Goal: Task Accomplishment & Management: Manage account settings

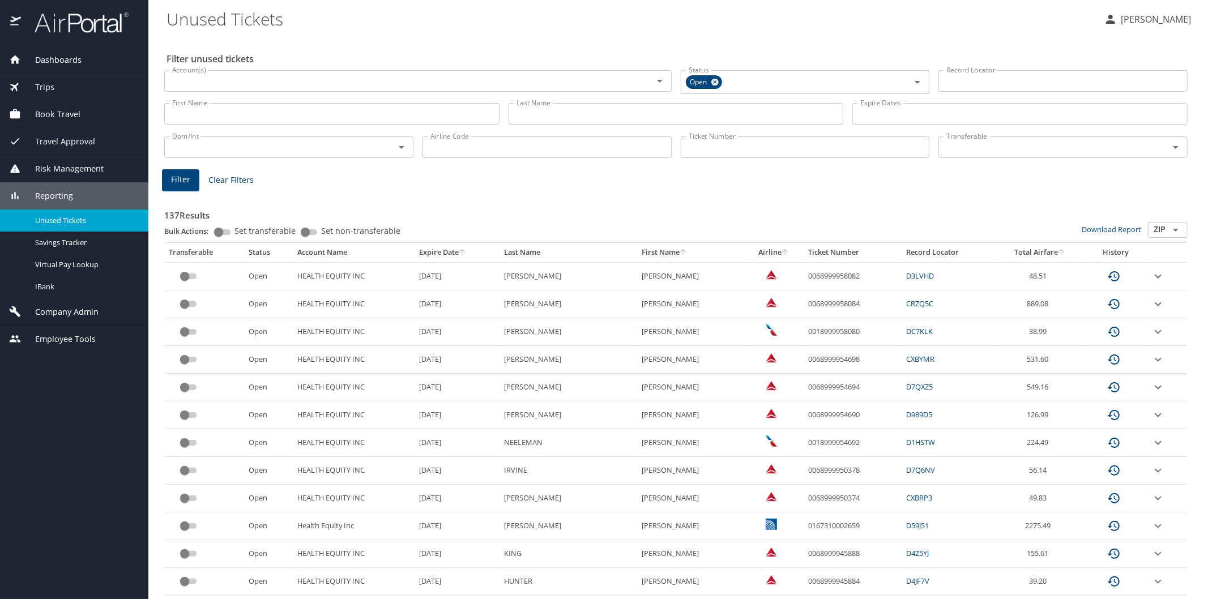
click at [527, 112] on input "Last Name" at bounding box center [676, 114] width 335 height 22
click at [182, 180] on span "Filter" at bounding box center [180, 180] width 19 height 14
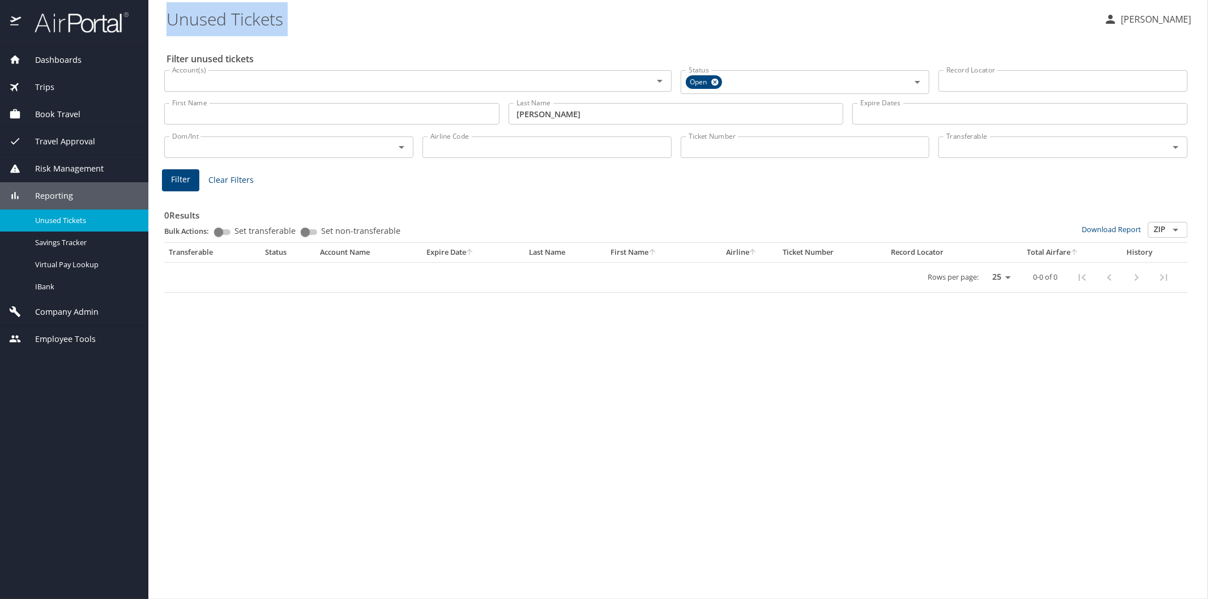
drag, startPoint x: 159, startPoint y: 49, endPoint x: 116, endPoint y: 8, distance: 59.3
click at [149, 40] on main "Unused Tickets Laura Fontaine Filter unused tickets Account(s) Account(s) Statu…" at bounding box center [678, 299] width 1060 height 599
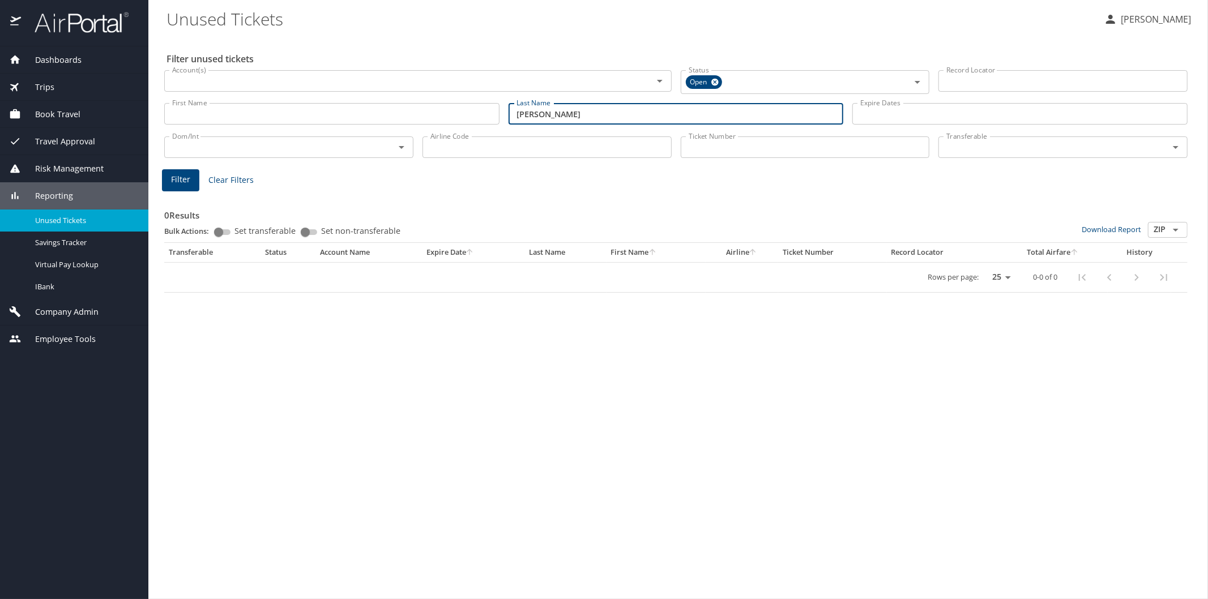
drag, startPoint x: 538, startPoint y: 110, endPoint x: 509, endPoint y: 115, distance: 29.9
click at [509, 115] on input "ivey" at bounding box center [676, 114] width 335 height 22
type input "easterling"
click at [186, 177] on span "Filter" at bounding box center [180, 180] width 19 height 14
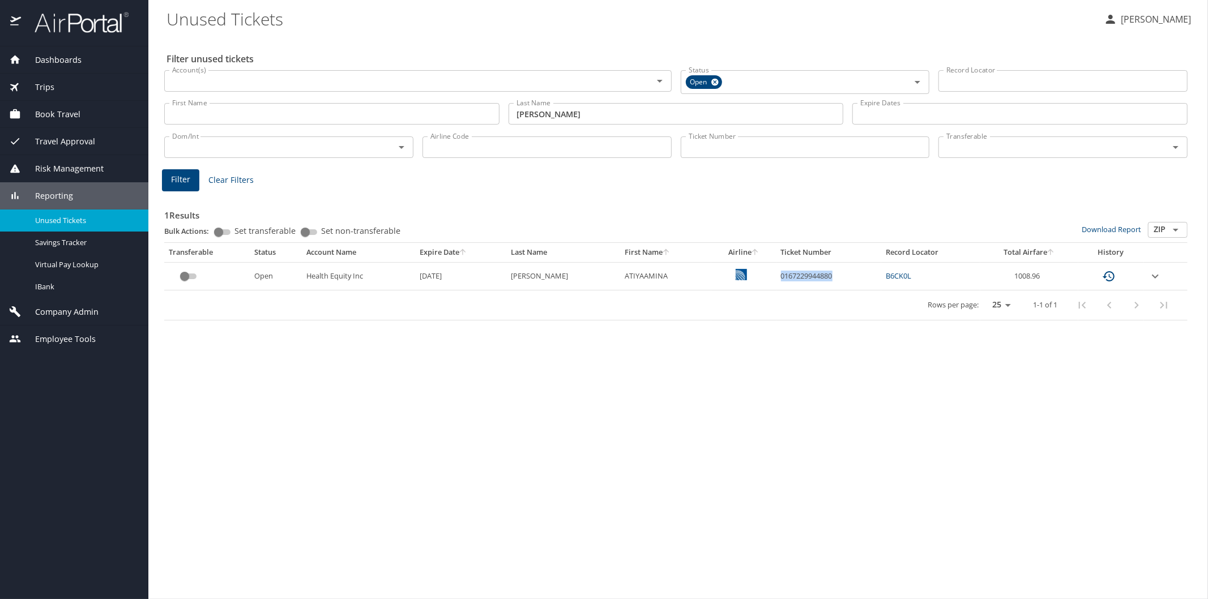
drag, startPoint x: 771, startPoint y: 274, endPoint x: 830, endPoint y: 276, distance: 58.9
click at [830, 276] on td "0167229944880" at bounding box center [829, 276] width 105 height 28
copy td "0167229944880"
click at [53, 195] on span "Reporting" at bounding box center [47, 196] width 52 height 12
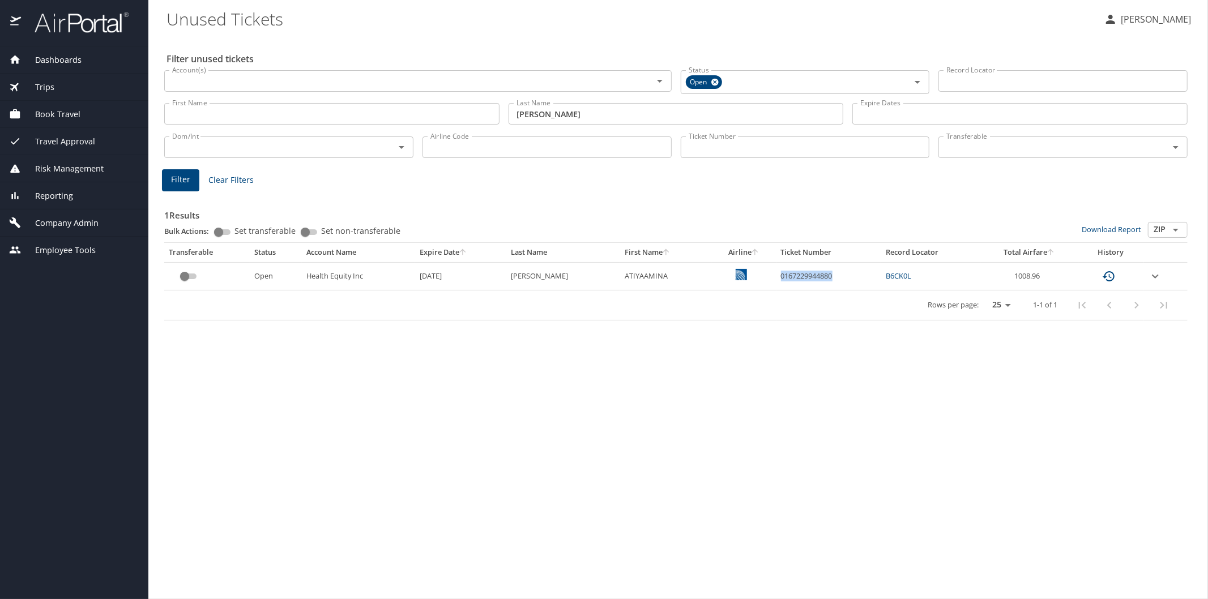
click at [59, 222] on span "Company Admin" at bounding box center [60, 223] width 78 height 12
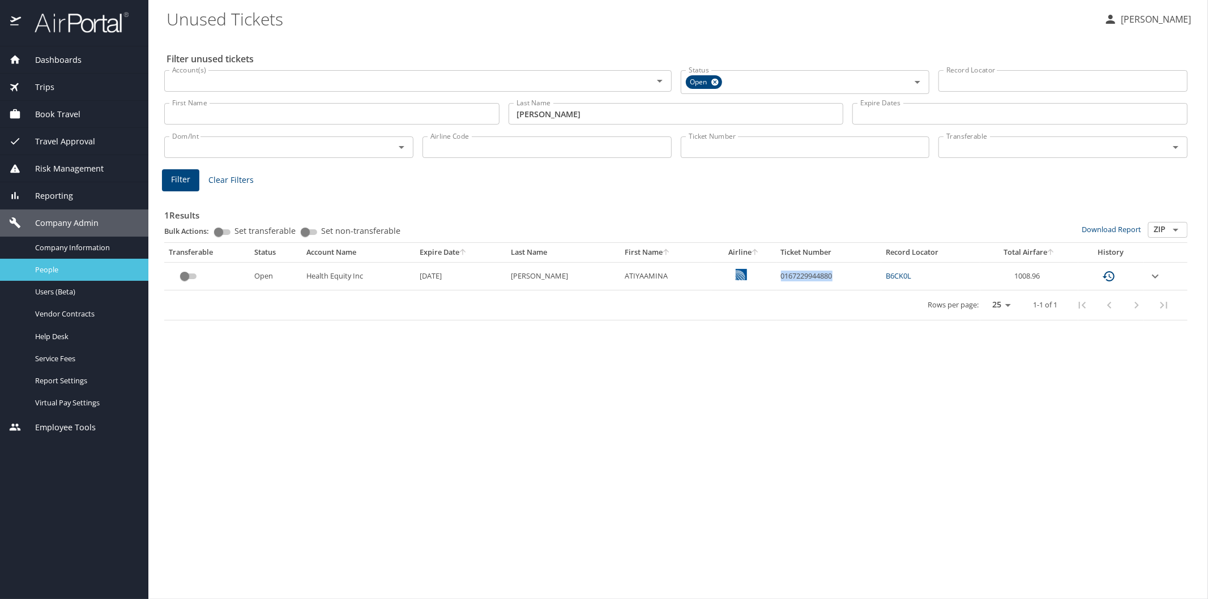
click at [63, 272] on span "People" at bounding box center [85, 270] width 100 height 11
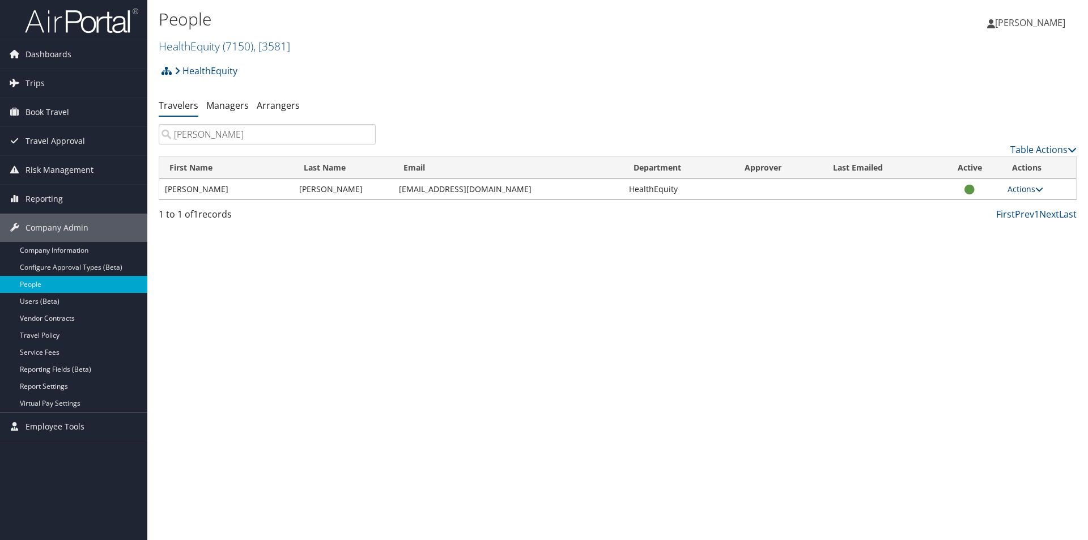
type input "clemes"
click at [1027, 189] on link "Actions" at bounding box center [1025, 189] width 36 height 11
click at [978, 223] on link "View Profile" at bounding box center [989, 224] width 104 height 19
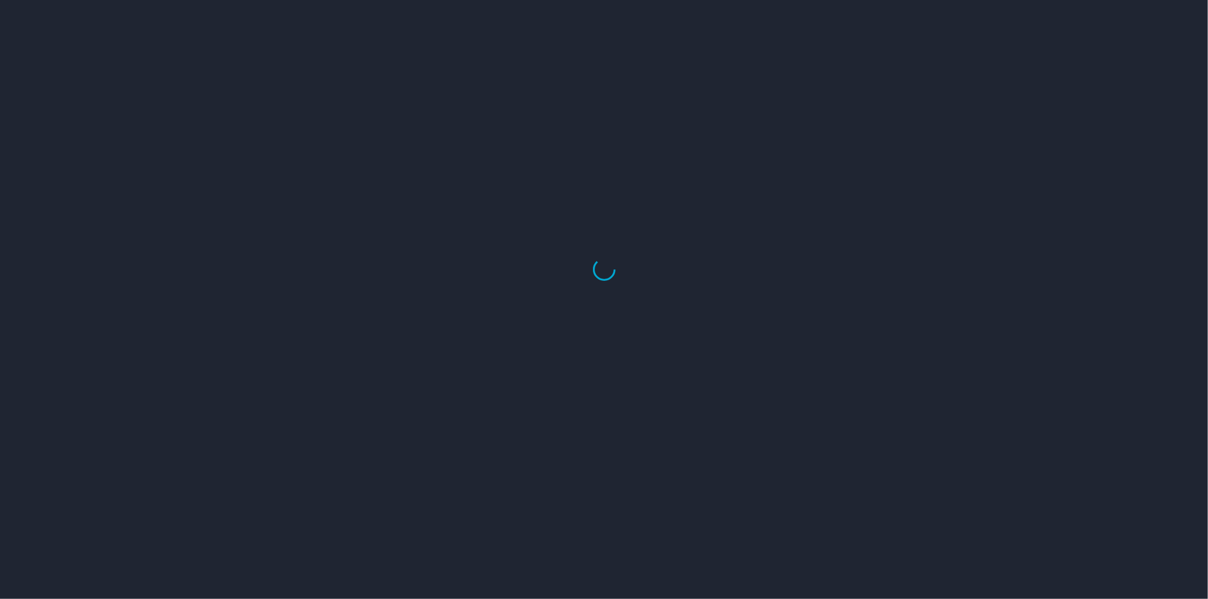
select select "US"
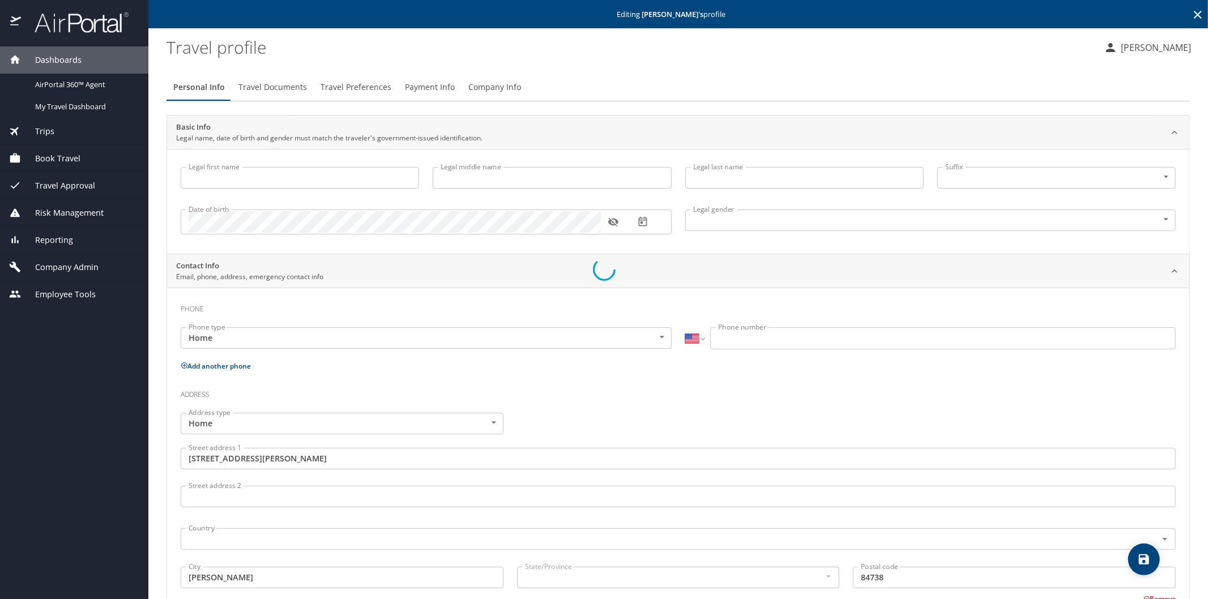
type input "Karen"
type input "Clemes"
type input "Female"
type input "Patrick"
type input "Clemes"
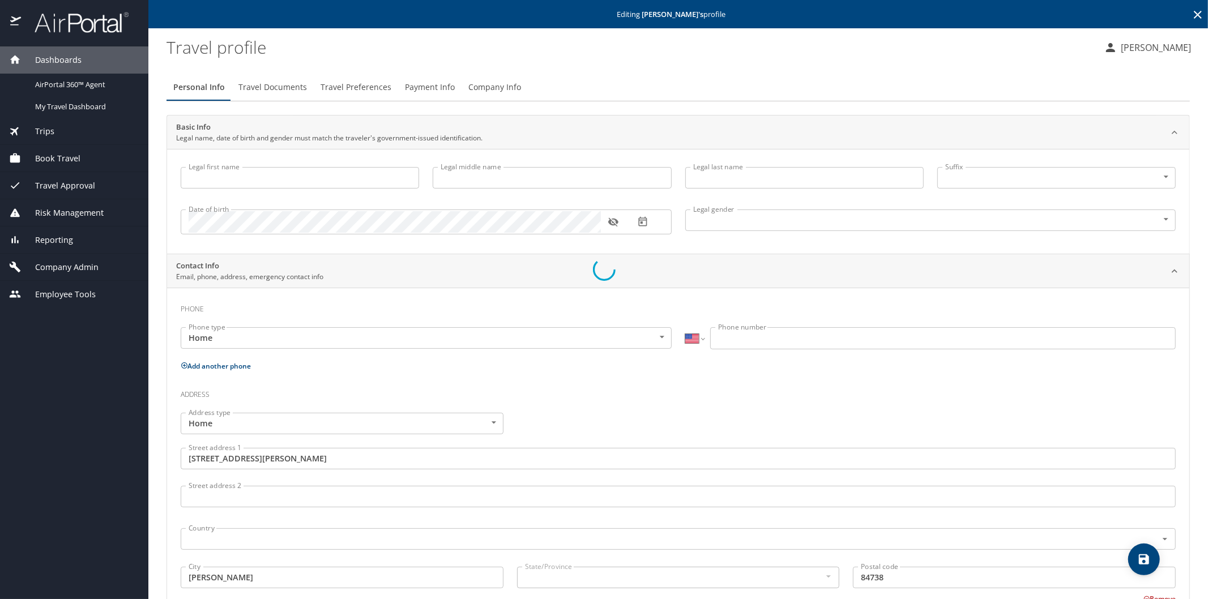
type input "(858) 342-9072"
type input "United States of America"
type input "Utah"
type input "[GEOGRAPHIC_DATA]"
select select "US"
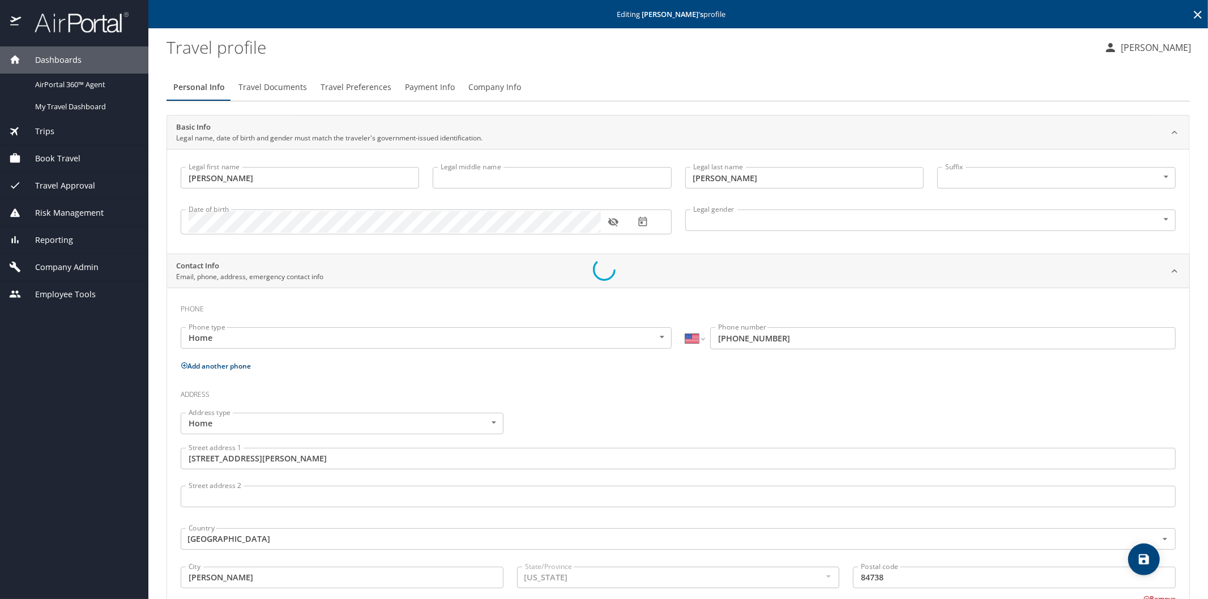
select select "US"
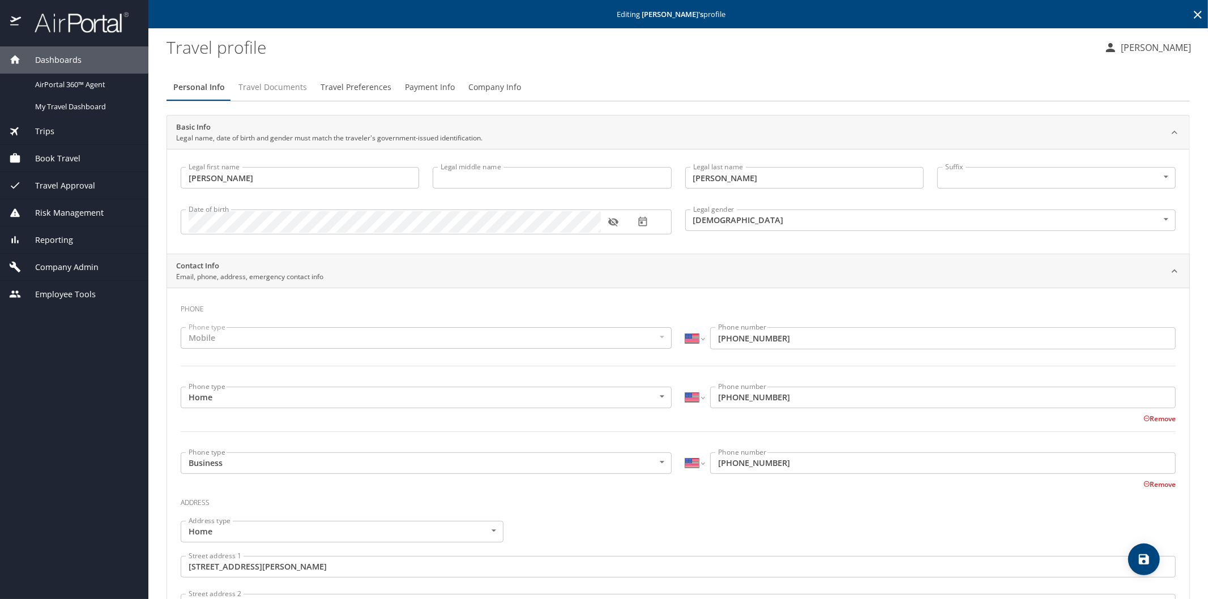
click at [274, 90] on span "Travel Documents" at bounding box center [273, 87] width 69 height 14
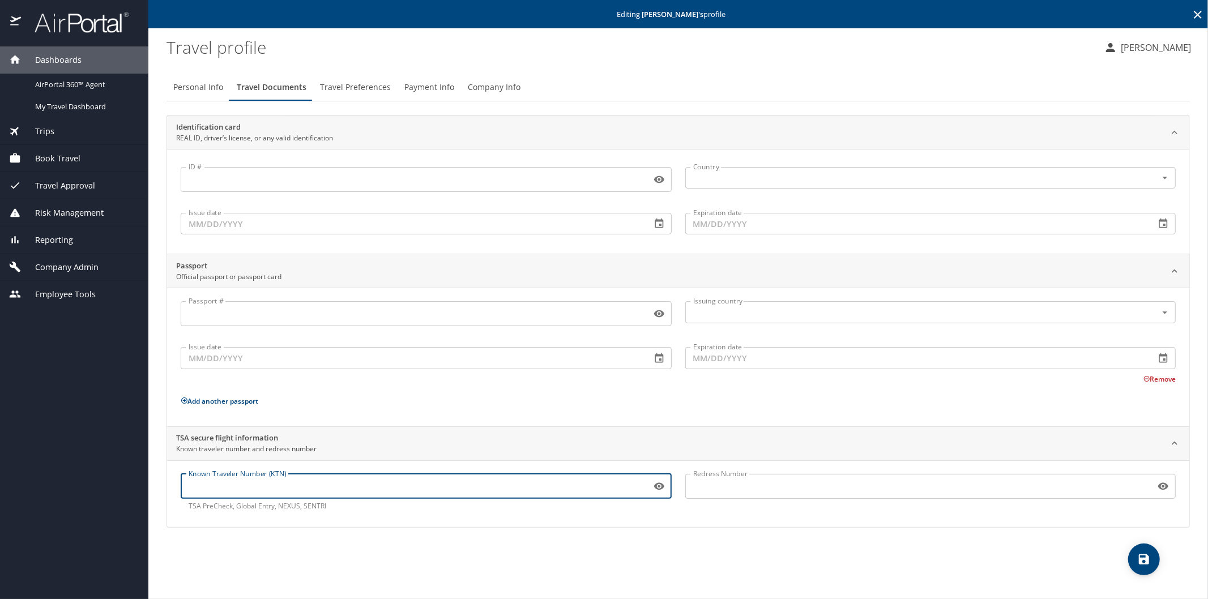
click at [224, 486] on input "Known Traveler Number (KTN)" at bounding box center [414, 487] width 466 height 22
paste input "TT13ZQJN4"
type input "TT13ZQJN4"
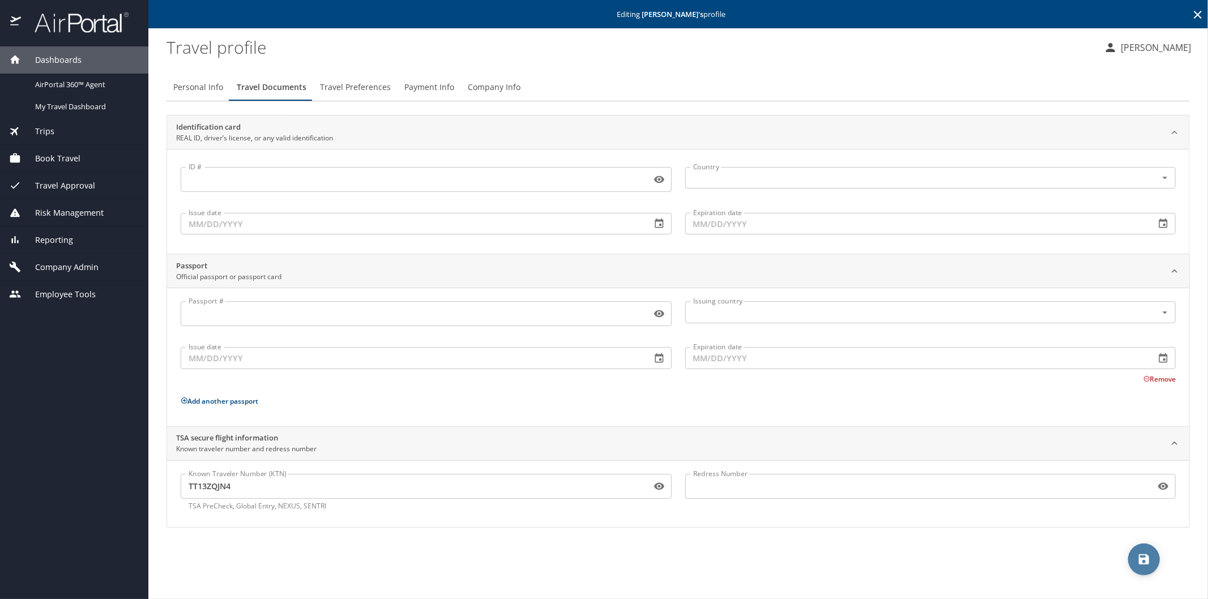
click at [1142, 557] on icon "save" at bounding box center [1145, 560] width 14 height 14
click at [1196, 11] on icon at bounding box center [1198, 15] width 14 height 14
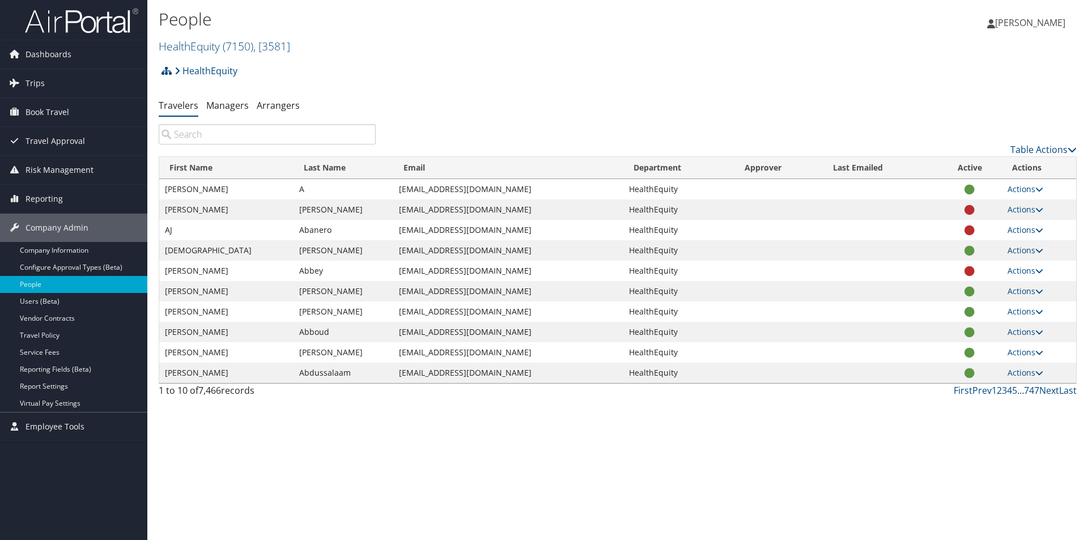
click at [185, 131] on input "search" at bounding box center [267, 134] width 217 height 20
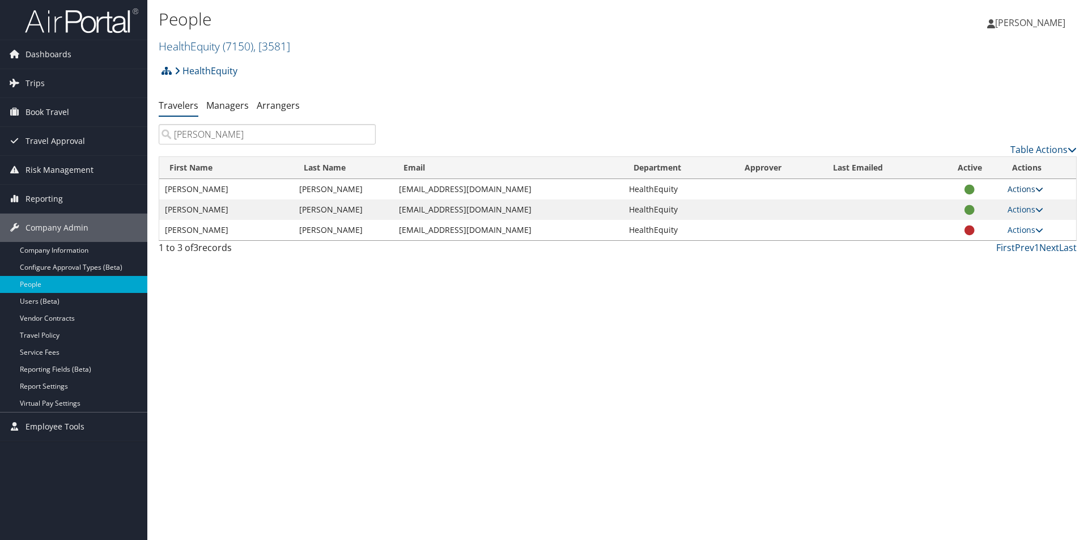
type input "[PERSON_NAME]"
click at [1033, 186] on link "Actions" at bounding box center [1025, 189] width 36 height 11
click at [983, 228] on link "View Profile" at bounding box center [989, 224] width 104 height 19
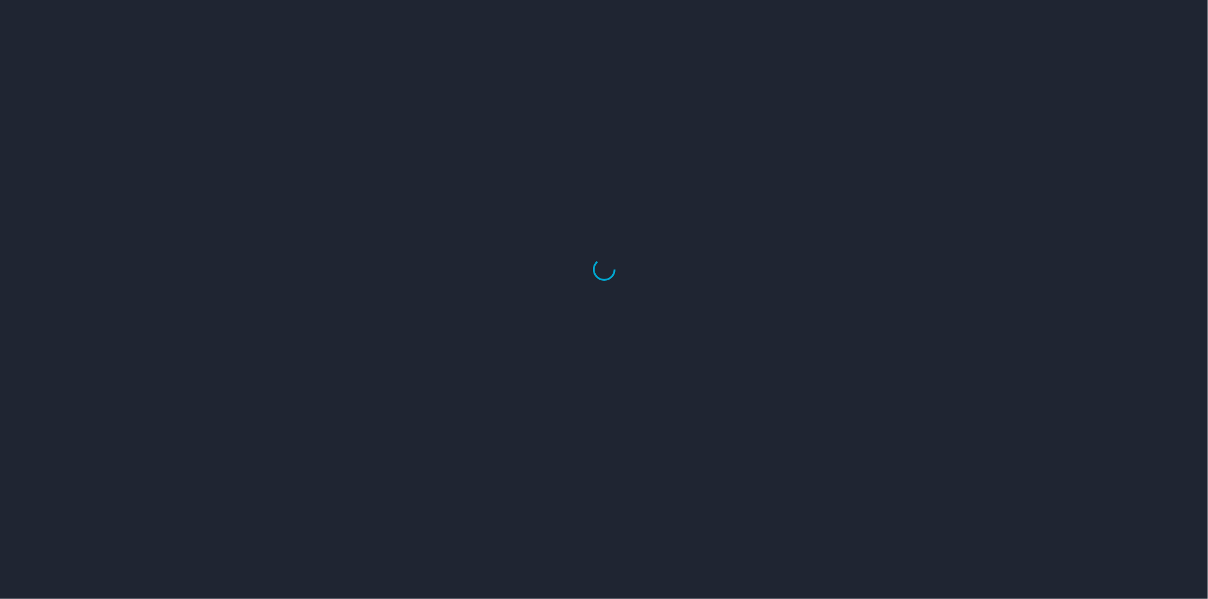
select select "US"
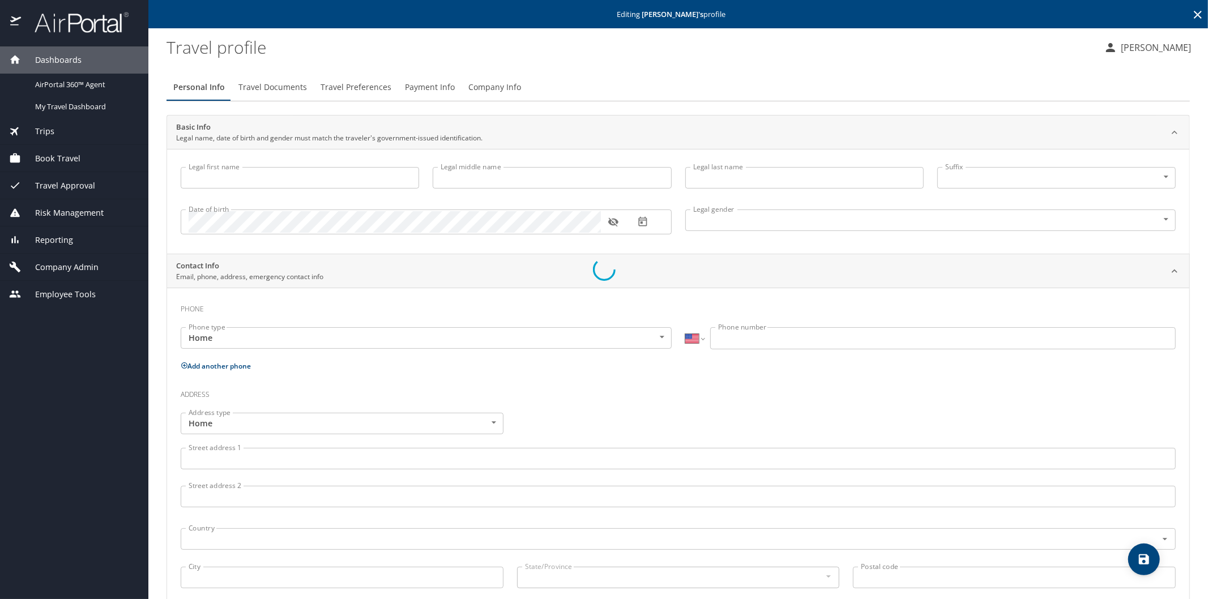
type input "Michael"
type input "Ivey"
type input "Male"
select select "US"
select select "SE"
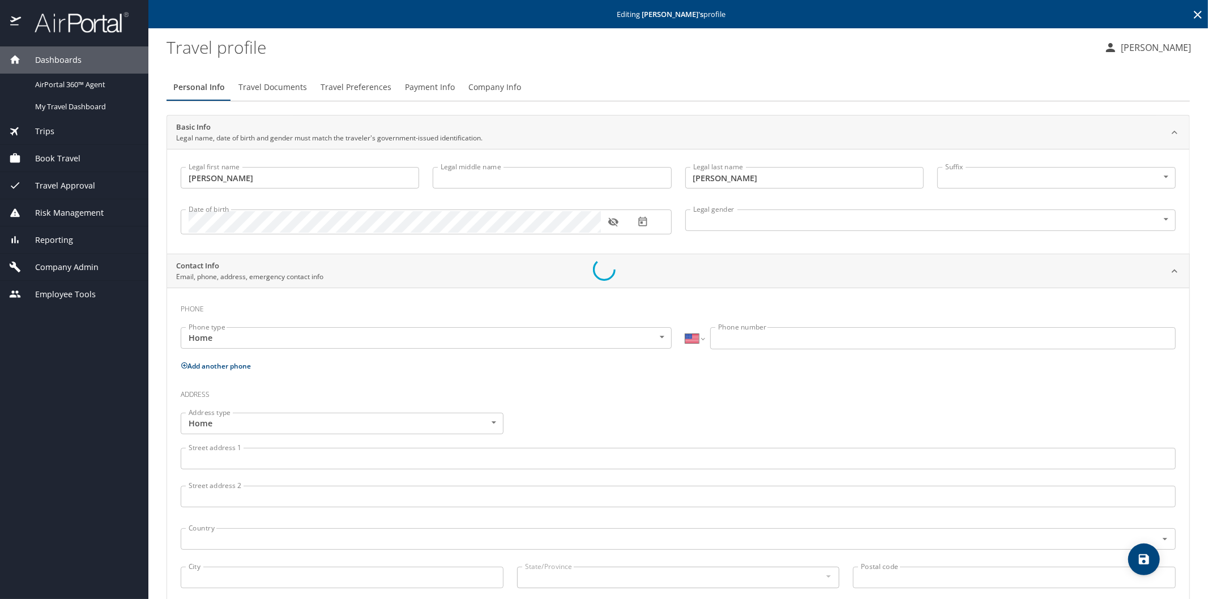
select select "SE"
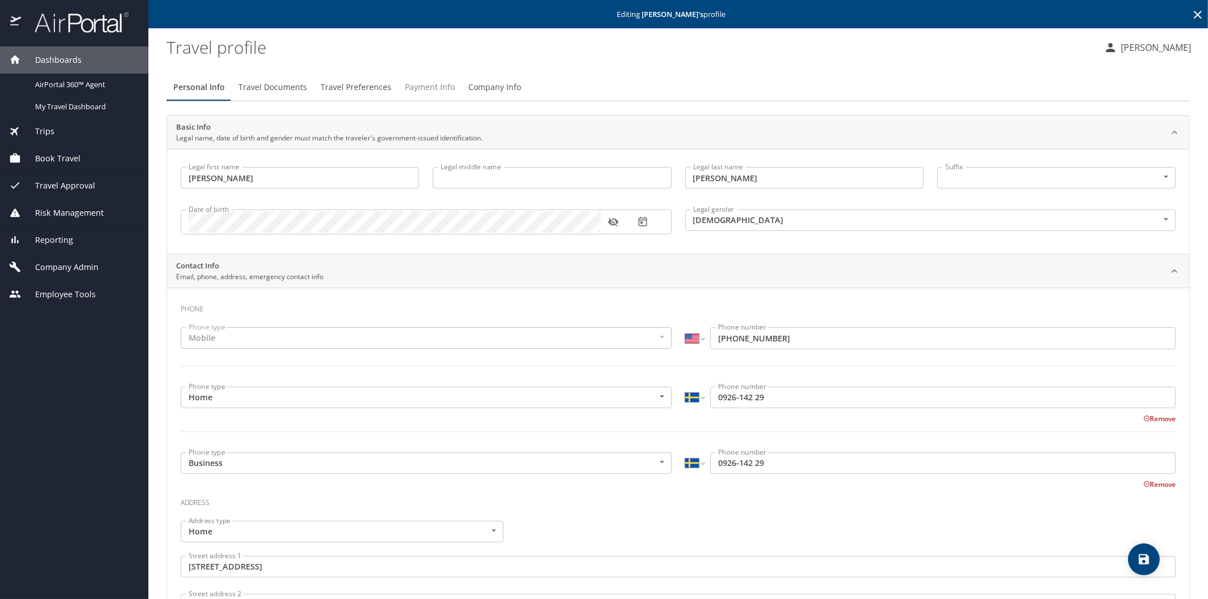
click at [421, 85] on span "Payment Info" at bounding box center [430, 87] width 50 height 14
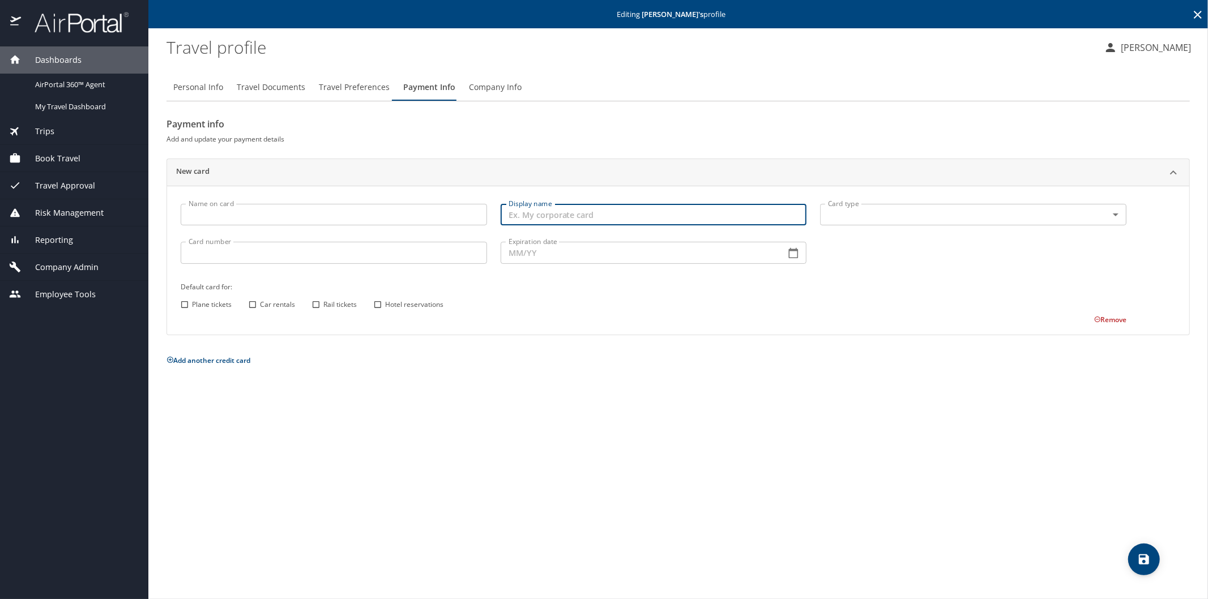
click at [509, 212] on input "Display name" at bounding box center [654, 215] width 307 height 22
type input "zions bank"
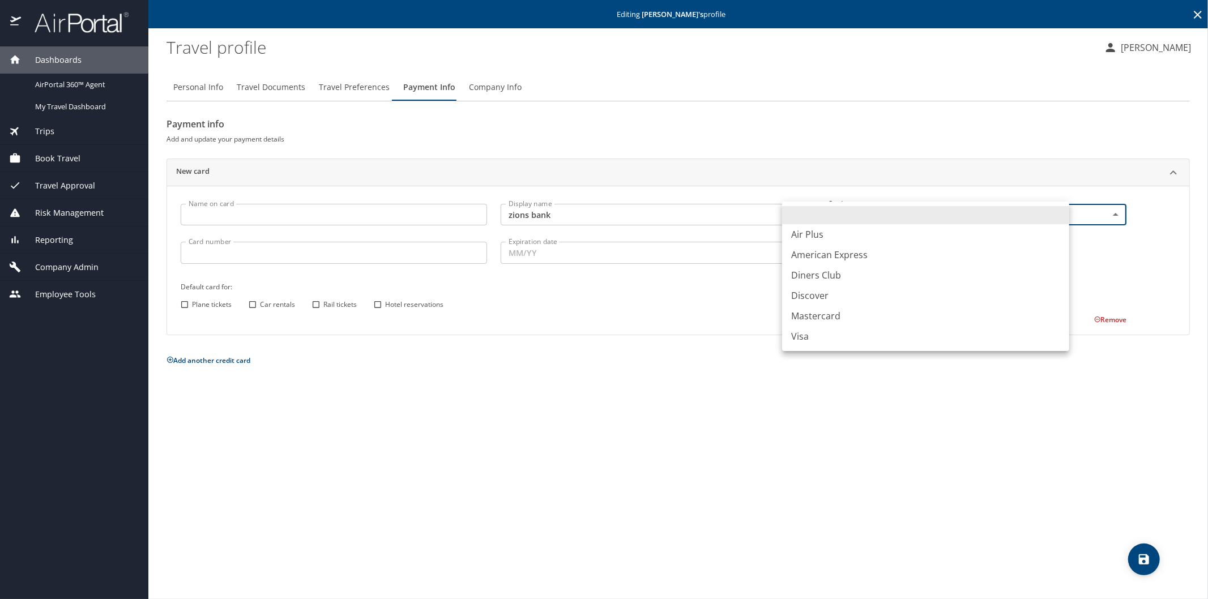
click at [1060, 214] on body "Dashboards AirPortal 360™ Agent My Travel Dashboard Trips Airtinerary® Lookup C…" at bounding box center [604, 299] width 1208 height 599
click at [816, 336] on li "Visa" at bounding box center [925, 336] width 287 height 20
type input "VI"
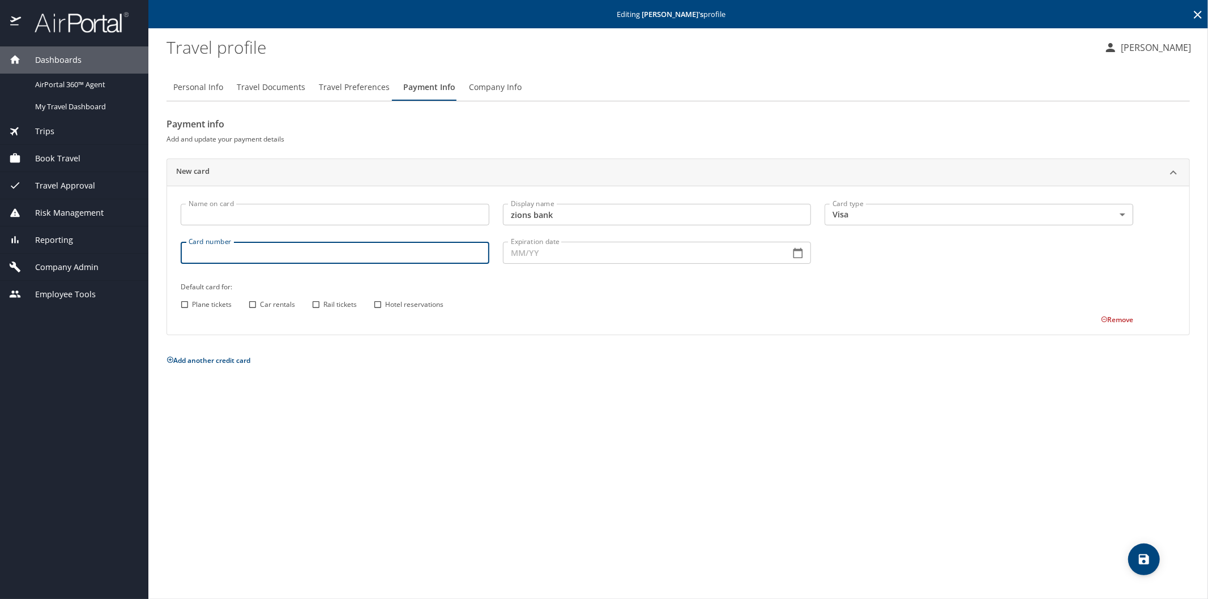
click at [285, 256] on input "Card number" at bounding box center [335, 253] width 309 height 22
type input "4807380657061514"
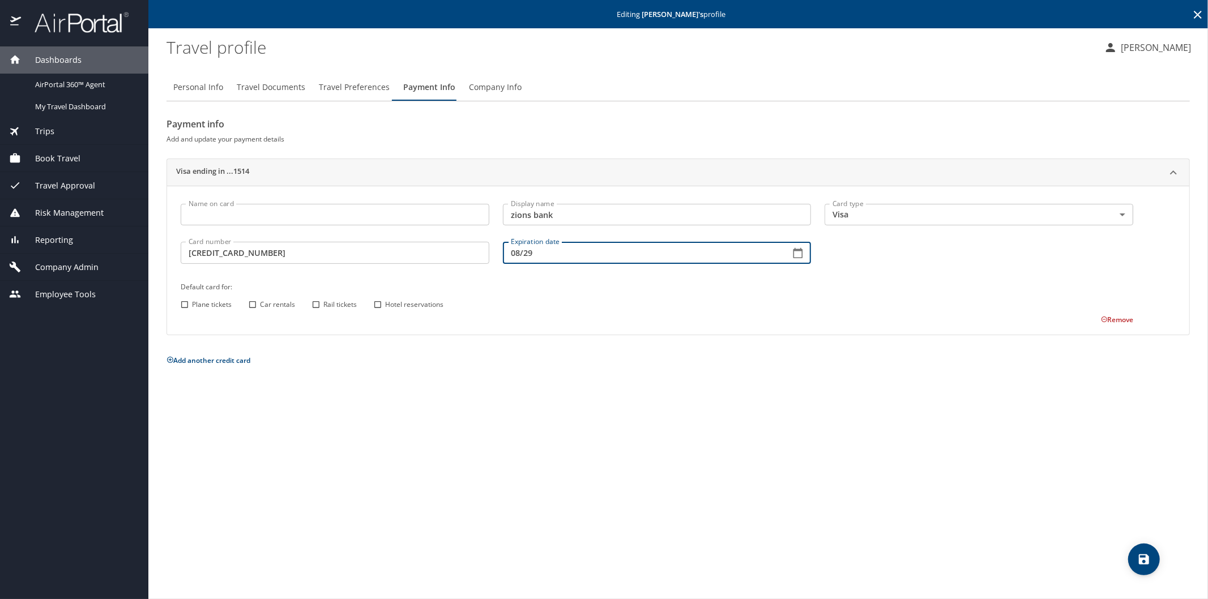
type input "08/29"
click at [376, 304] on input "Hotel reservations" at bounding box center [378, 304] width 15 height 15
checkbox input "true"
click at [1142, 556] on icon "save" at bounding box center [1144, 560] width 10 height 10
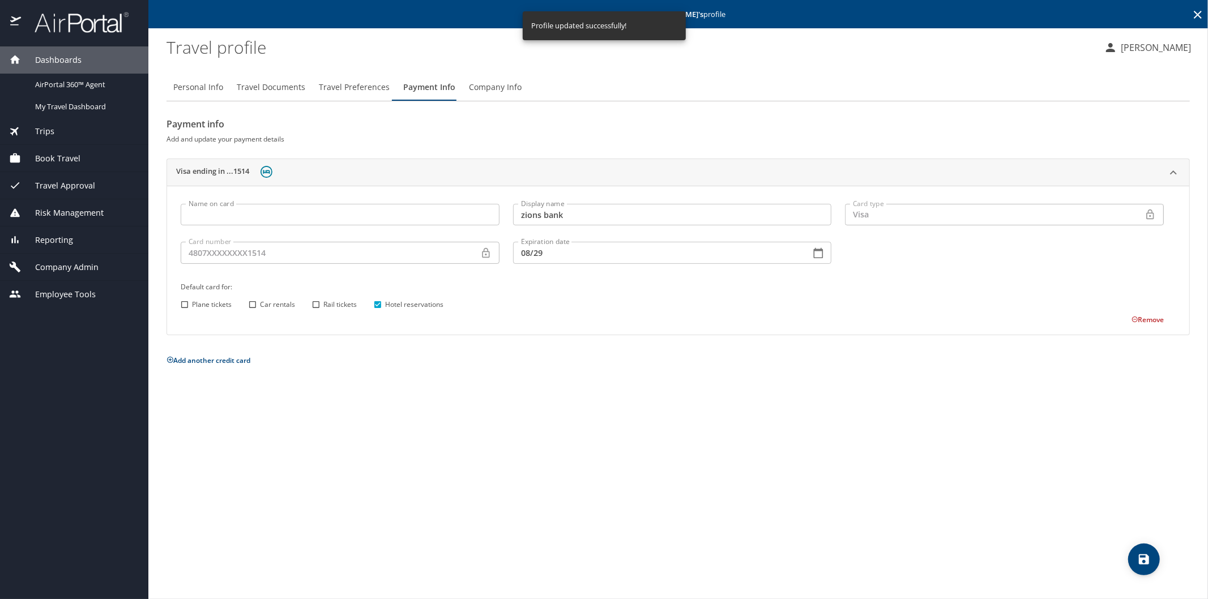
click at [1191, 18] on icon at bounding box center [1198, 15] width 14 height 14
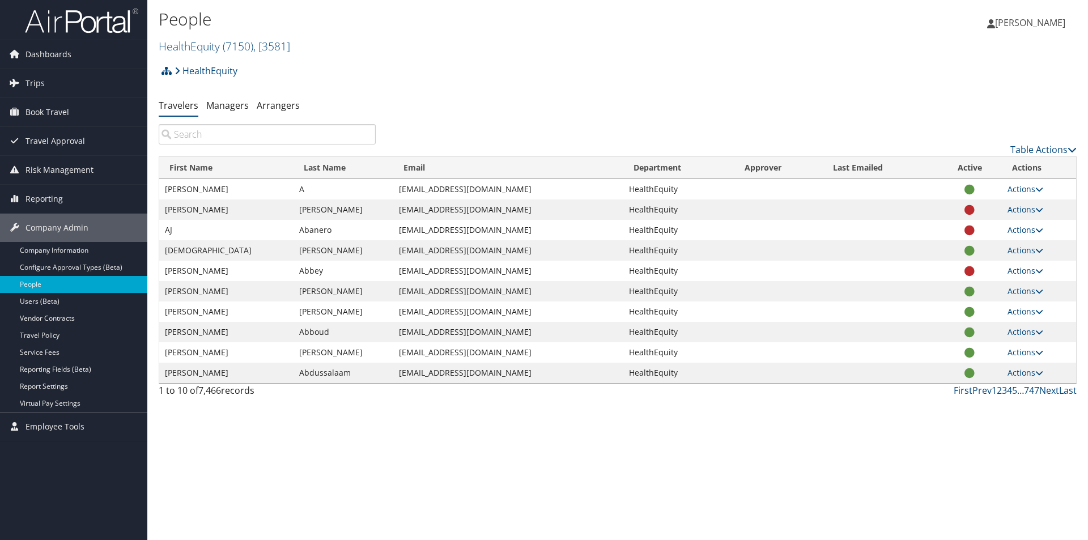
click at [192, 131] on input "search" at bounding box center [267, 134] width 217 height 20
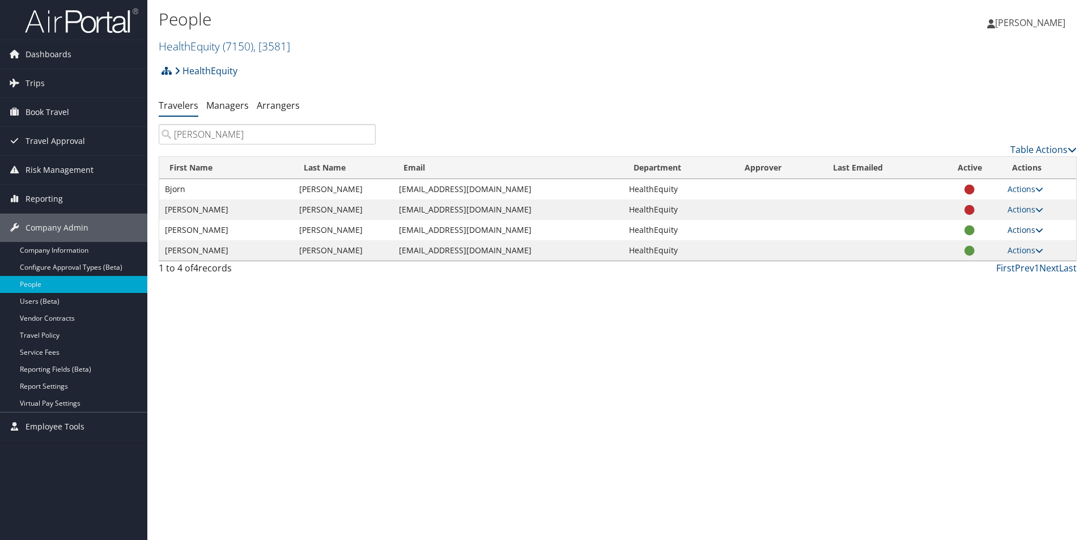
type input "[PERSON_NAME]"
click at [1016, 231] on link "Actions" at bounding box center [1025, 229] width 36 height 11
click at [976, 265] on link "View Profile" at bounding box center [989, 265] width 104 height 19
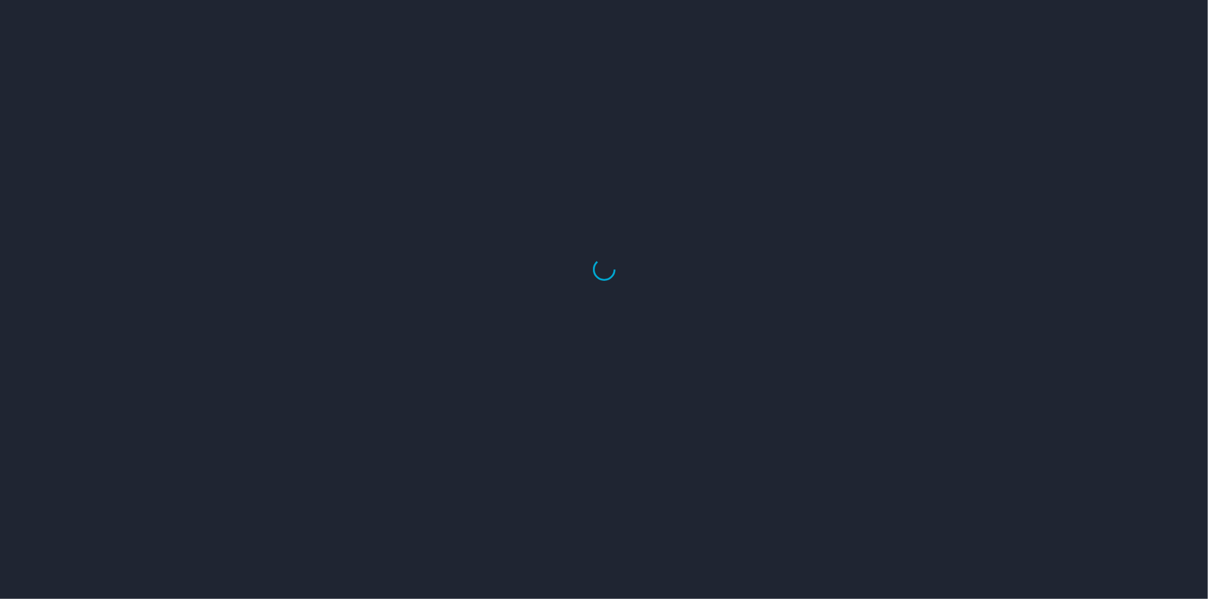
select select "US"
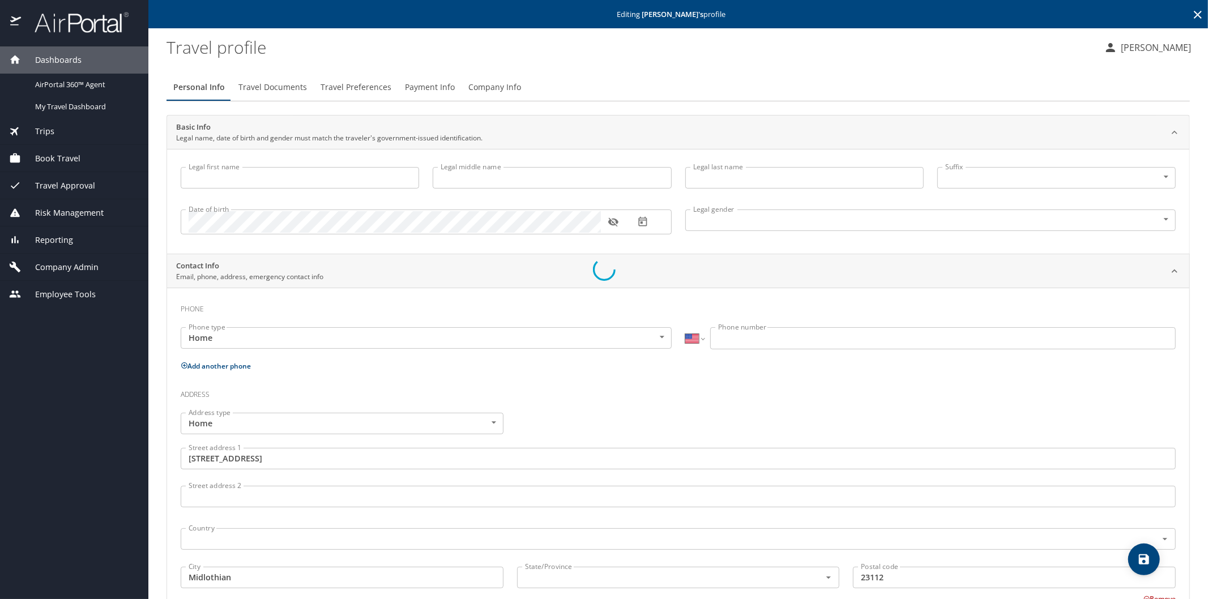
type input "[PERSON_NAME]"
type input "[DEMOGRAPHIC_DATA]"
type input "[GEOGRAPHIC_DATA]"
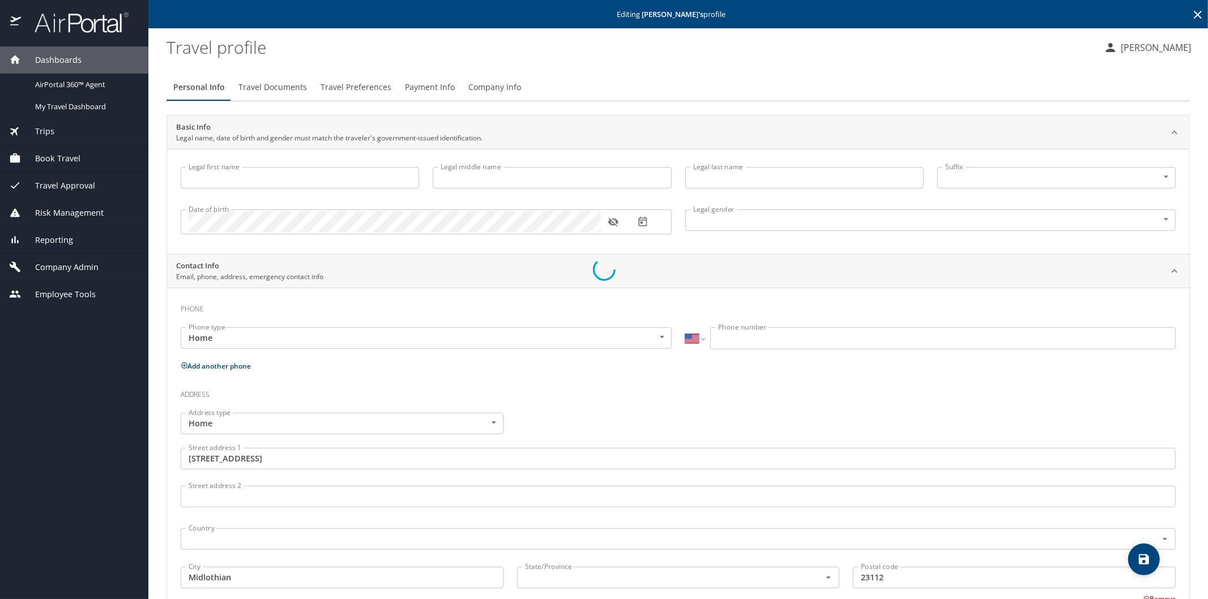
type input "[US_STATE]"
type input "United States of America"
type input "Virginia"
select select "US"
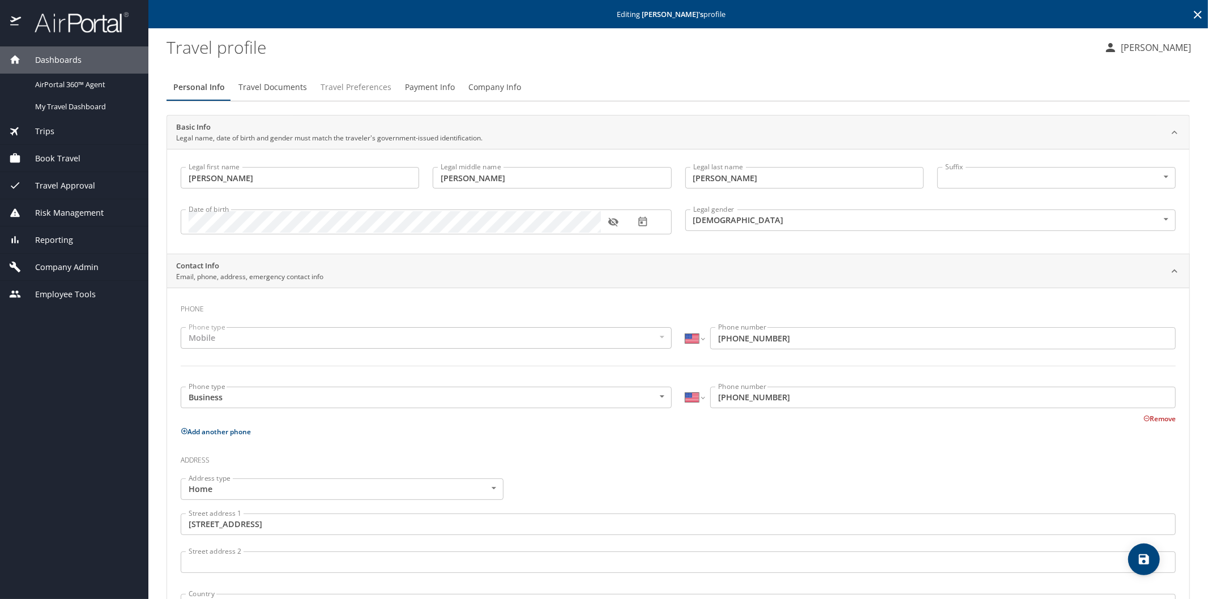
click at [340, 87] on span "Travel Preferences" at bounding box center [356, 87] width 71 height 14
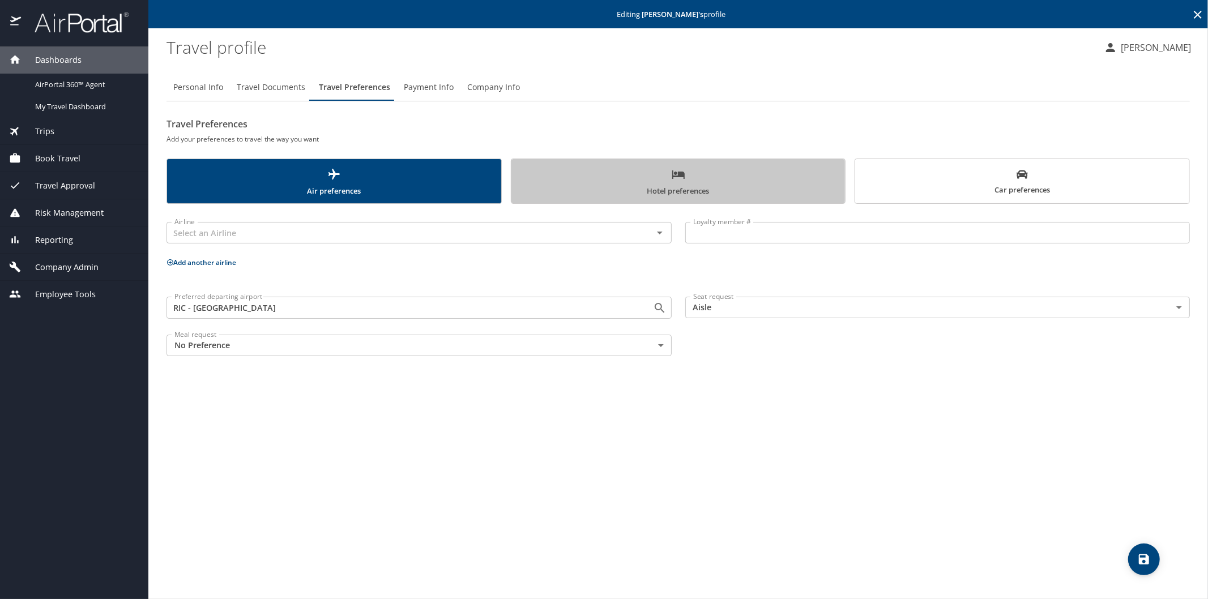
click at [616, 172] on span "Hotel preferences" at bounding box center [678, 183] width 321 height 30
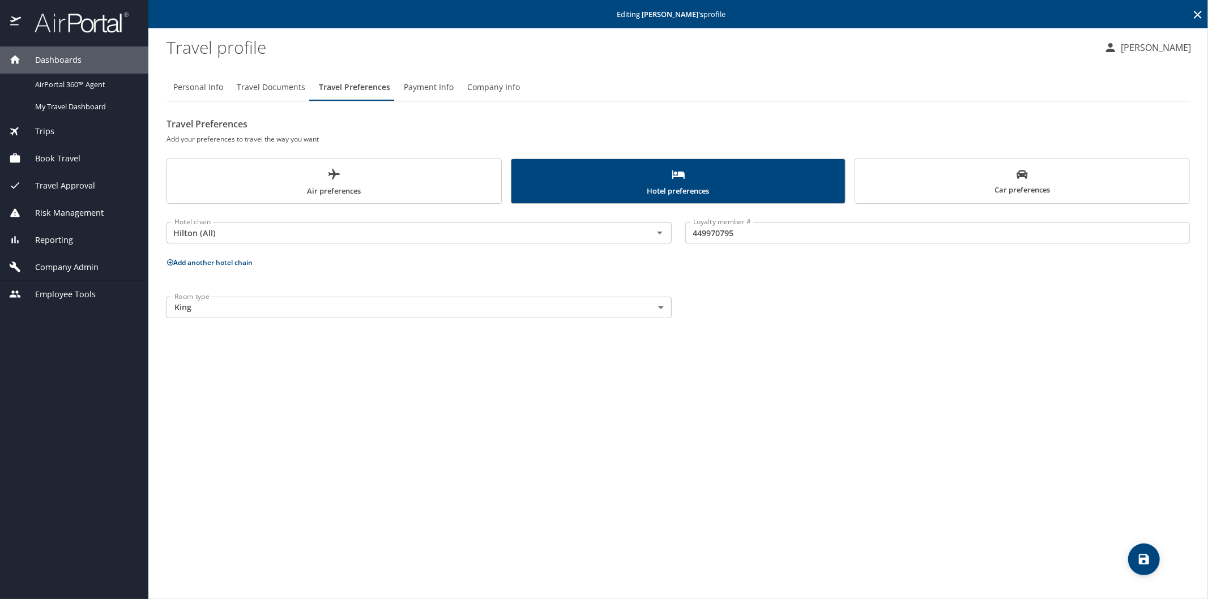
click at [219, 262] on button "Add another hotel chain" at bounding box center [210, 263] width 86 height 10
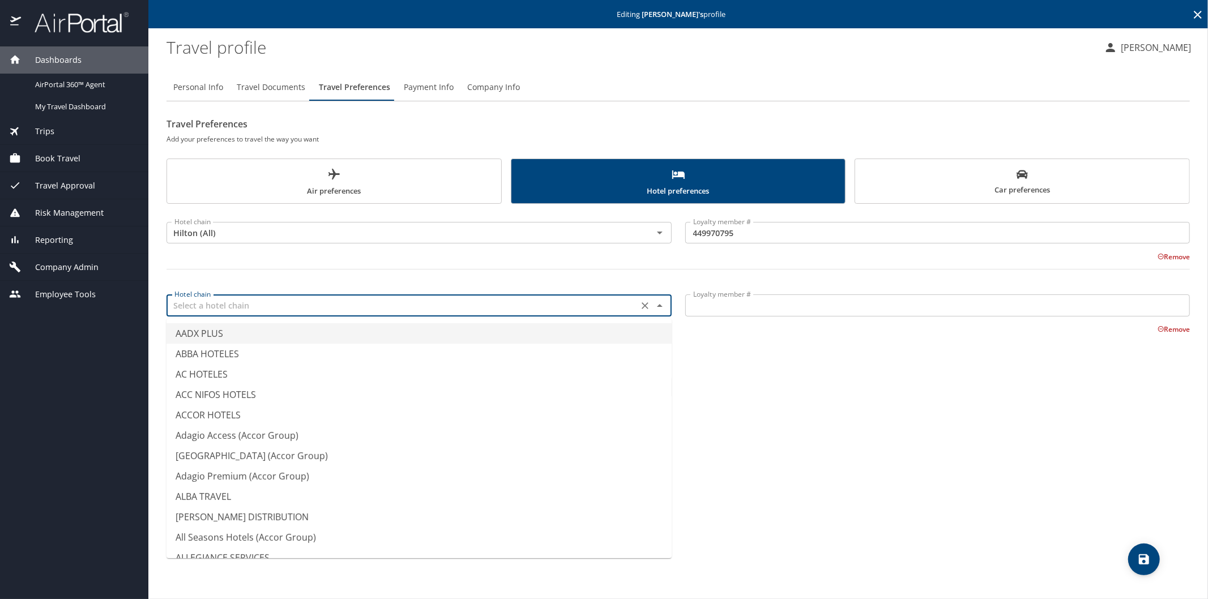
click at [216, 307] on input "text" at bounding box center [402, 305] width 465 height 15
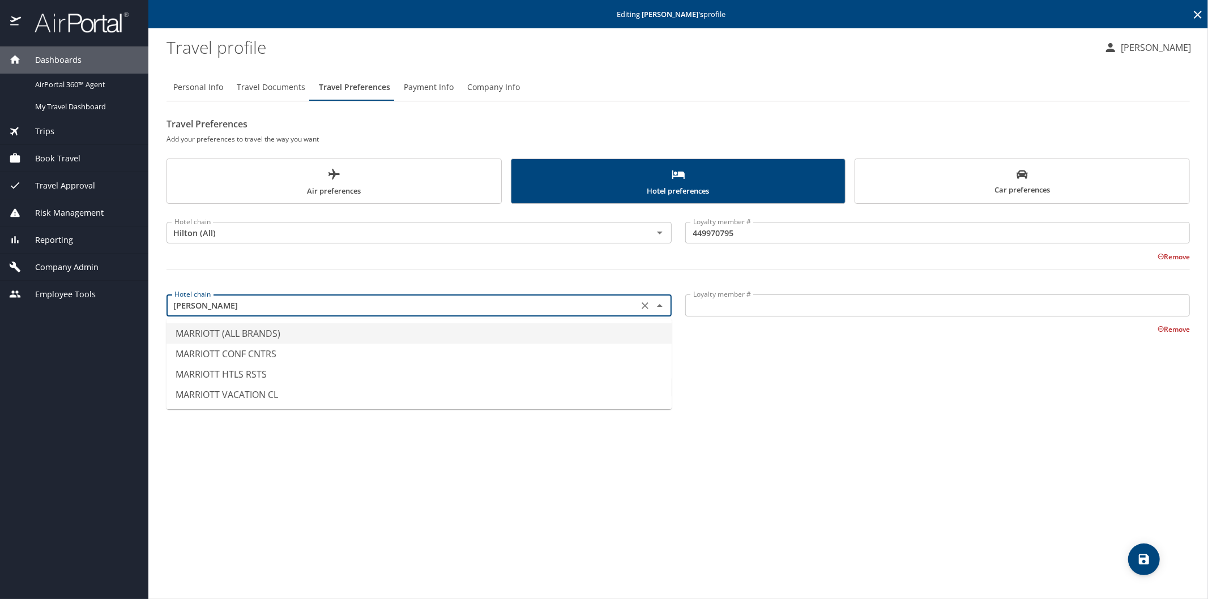
click at [238, 335] on li "MARRIOTT (ALL BRANDS)" at bounding box center [419, 333] width 505 height 20
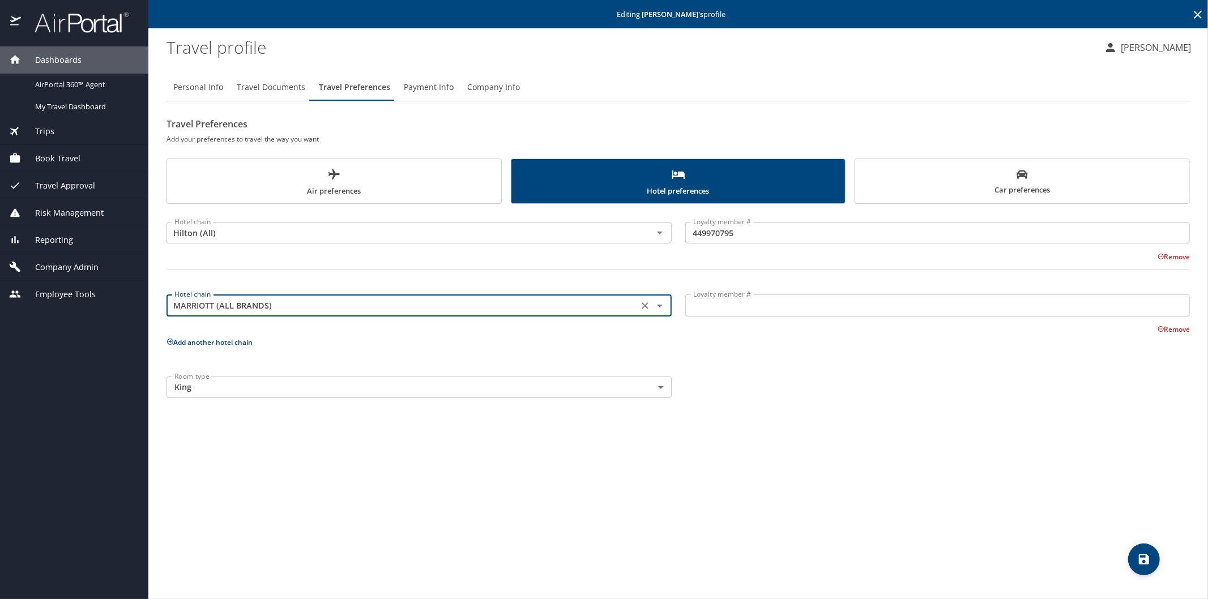
type input "MARRIOTT (ALL BRANDS)"
click at [715, 304] on input "Loyalty member #" at bounding box center [938, 306] width 505 height 22
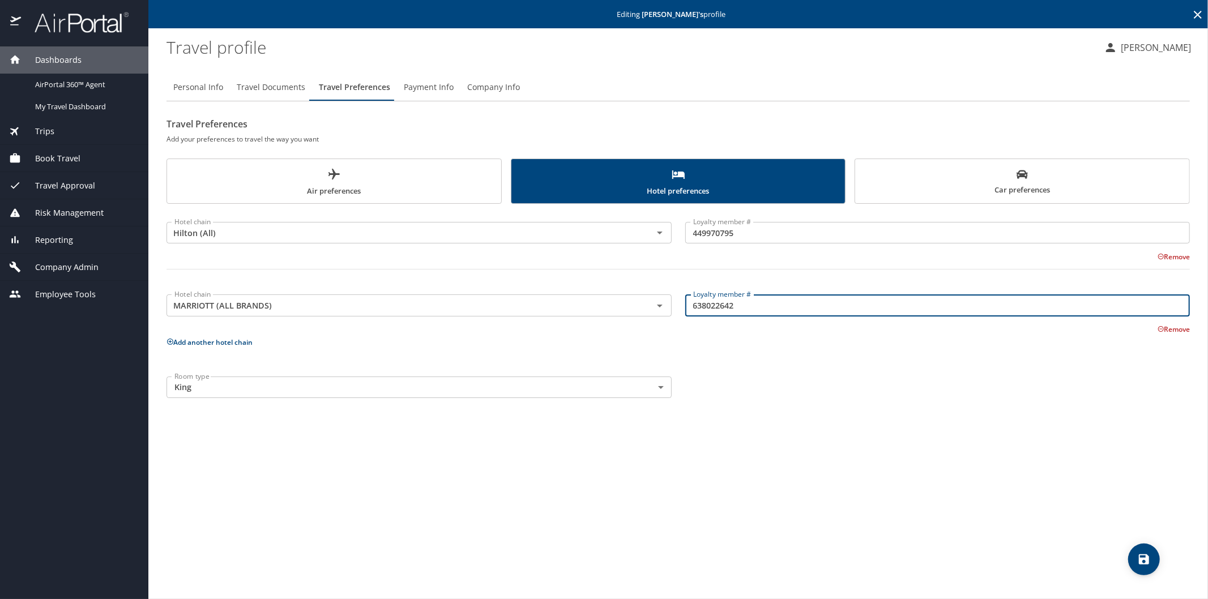
type input "638022642"
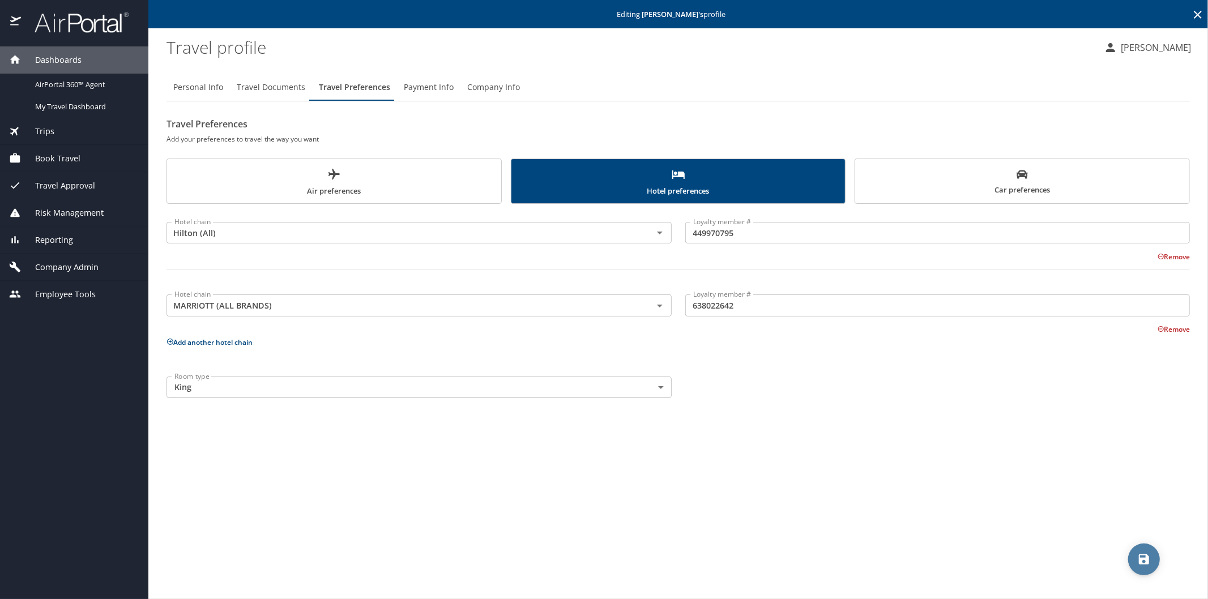
click at [1148, 558] on icon "save" at bounding box center [1144, 560] width 10 height 10
click at [1197, 15] on icon at bounding box center [1198, 15] width 8 height 8
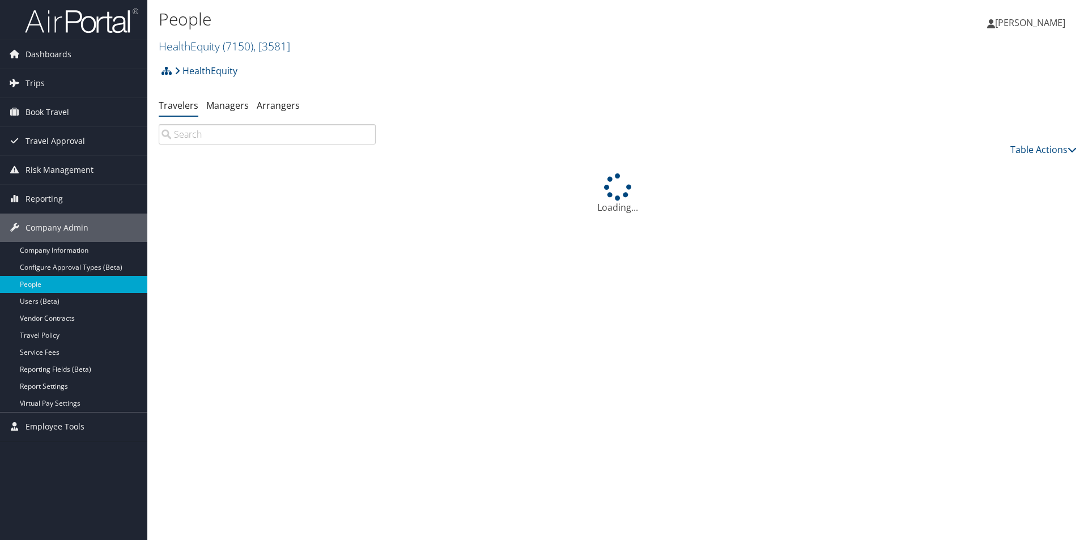
click at [228, 135] on input "search" at bounding box center [267, 134] width 217 height 20
type input "h"
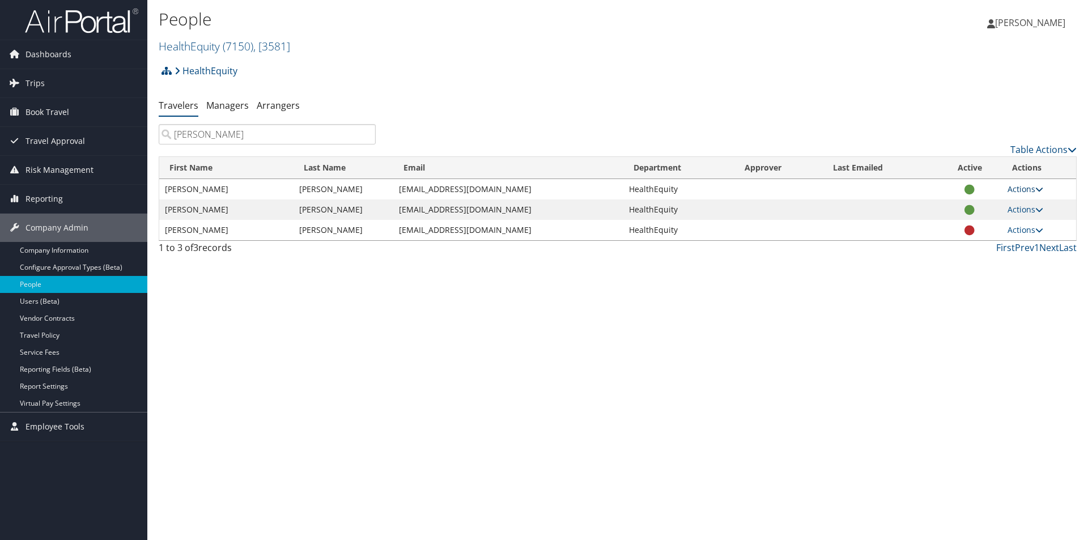
type input "[PERSON_NAME]"
click at [1017, 186] on link "Actions" at bounding box center [1025, 189] width 36 height 11
click at [995, 222] on link "View Profile" at bounding box center [989, 224] width 104 height 19
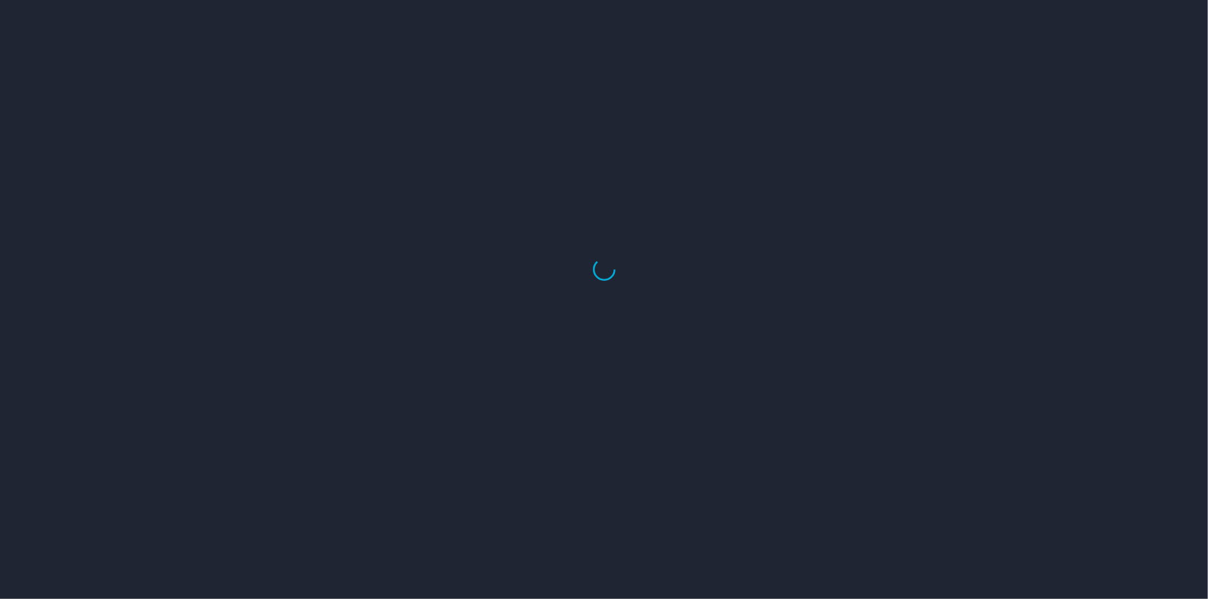
select select "US"
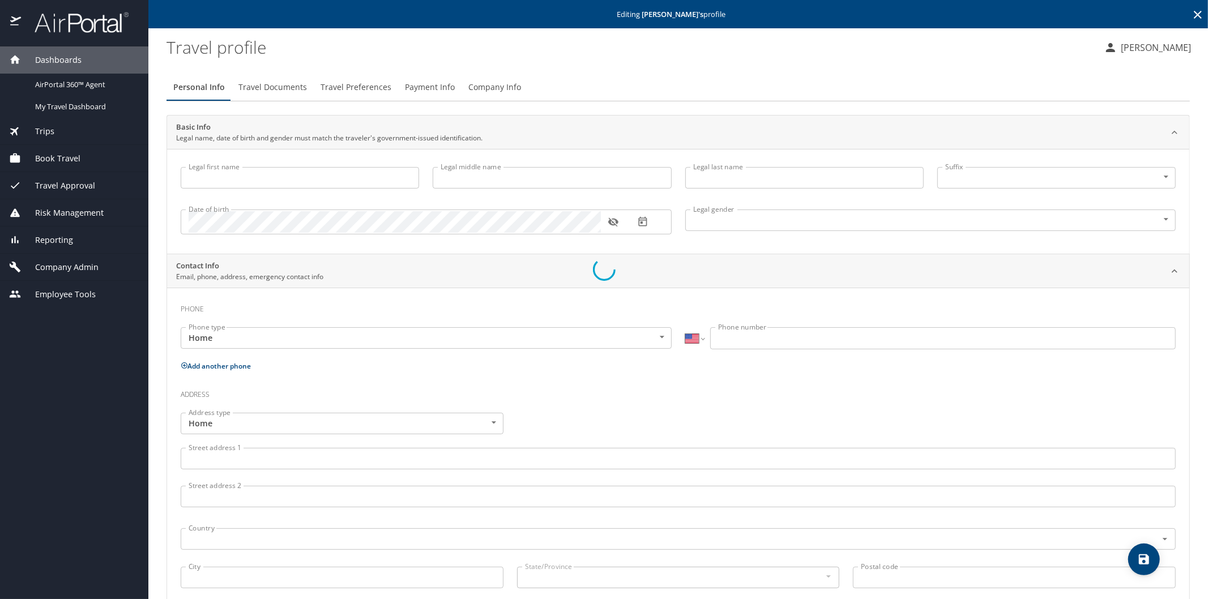
type input "Michael"
type input "Ivey"
type input "Male"
select select "US"
select select "SE"
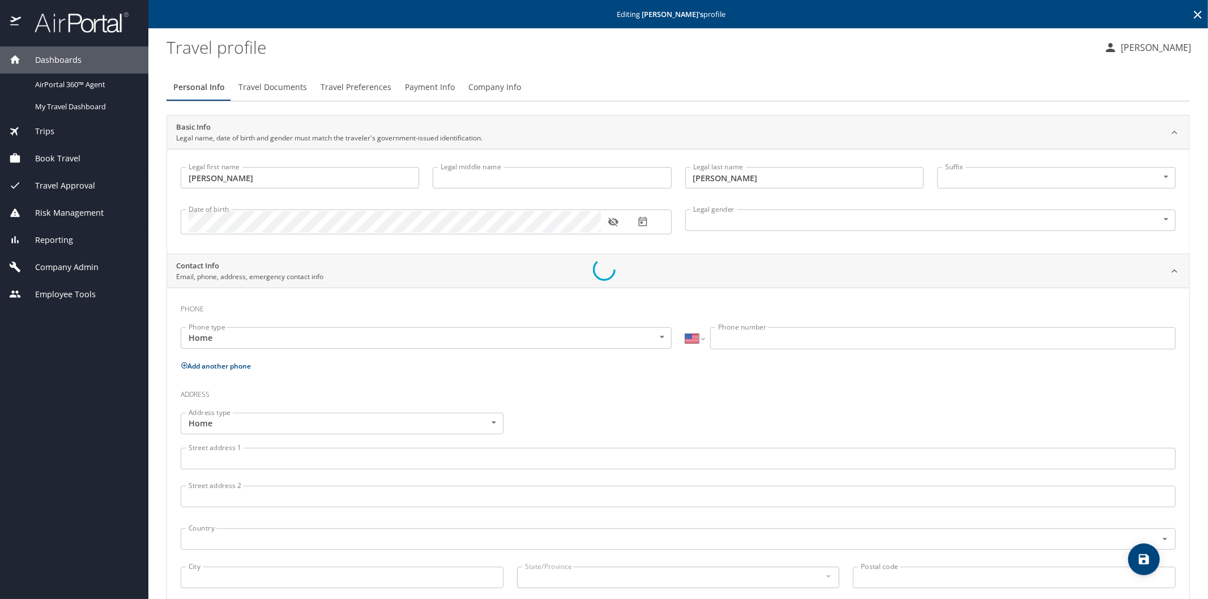
select select "SE"
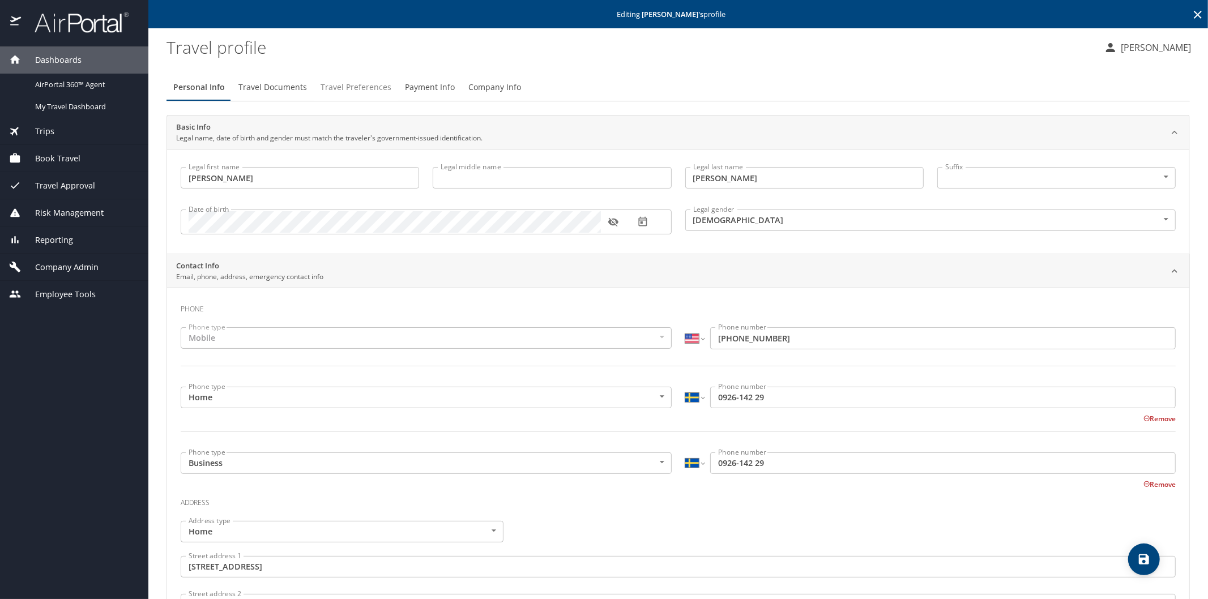
click at [346, 90] on span "Travel Preferences" at bounding box center [356, 87] width 71 height 14
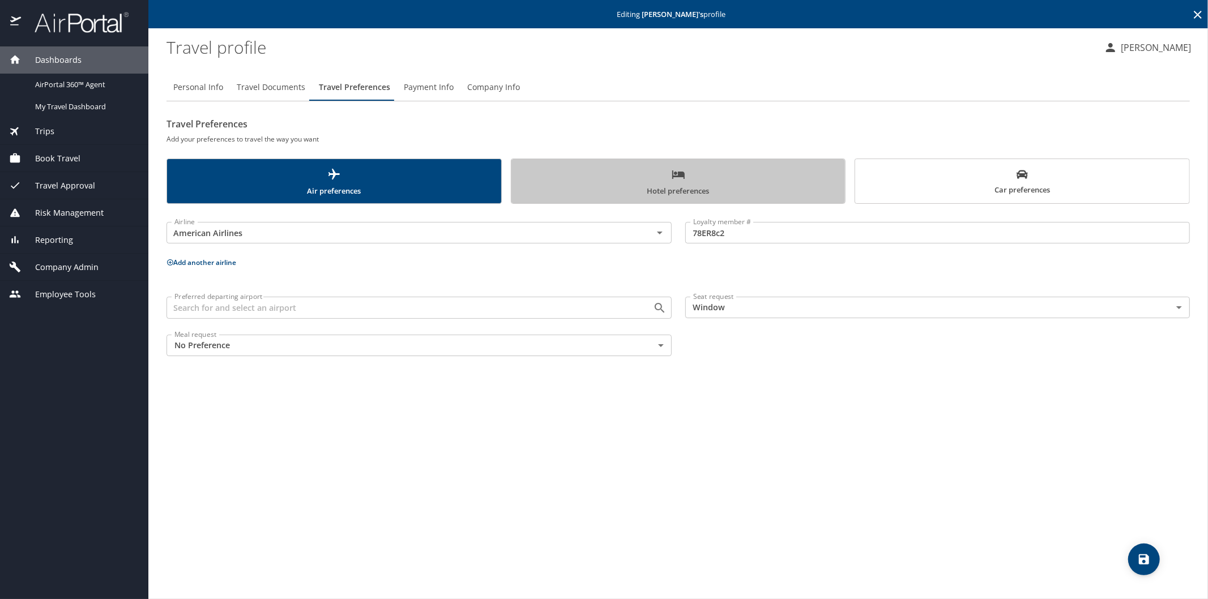
click at [625, 176] on span "Hotel preferences" at bounding box center [678, 183] width 321 height 30
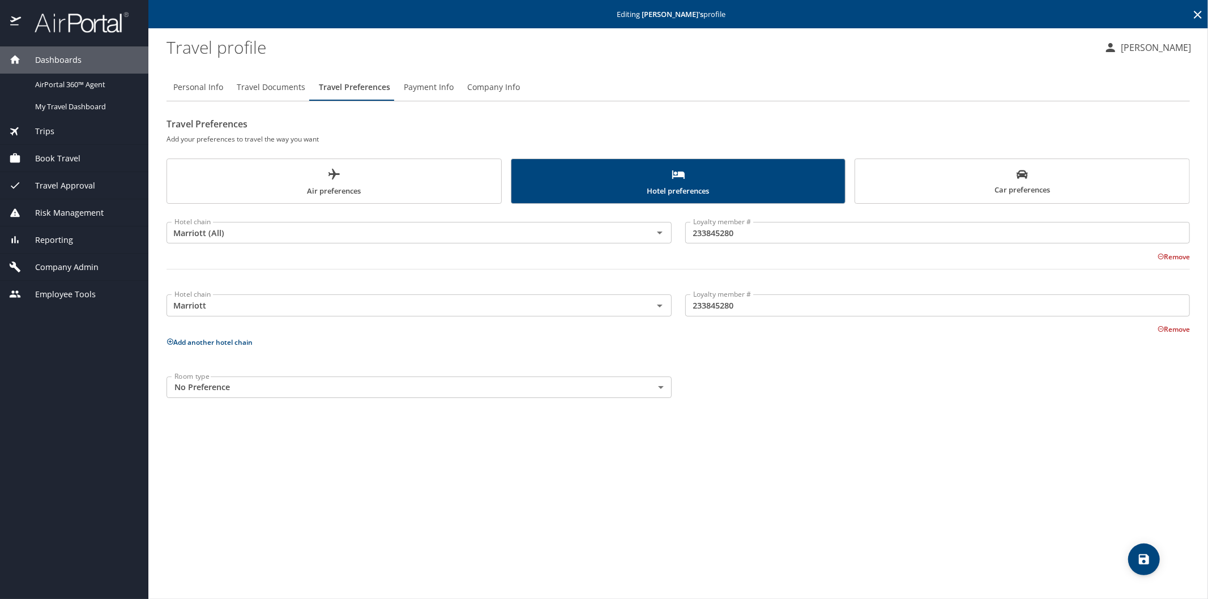
click at [1181, 327] on button "Remove" at bounding box center [1174, 330] width 32 height 10
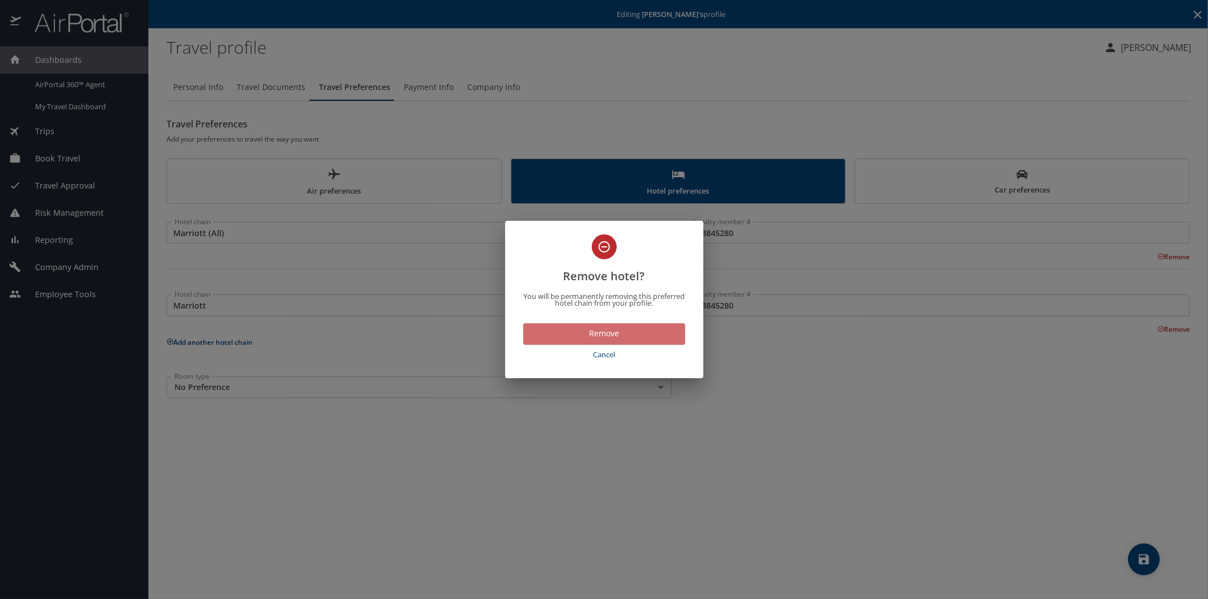
click at [611, 333] on span "Remove" at bounding box center [605, 334] width 144 height 14
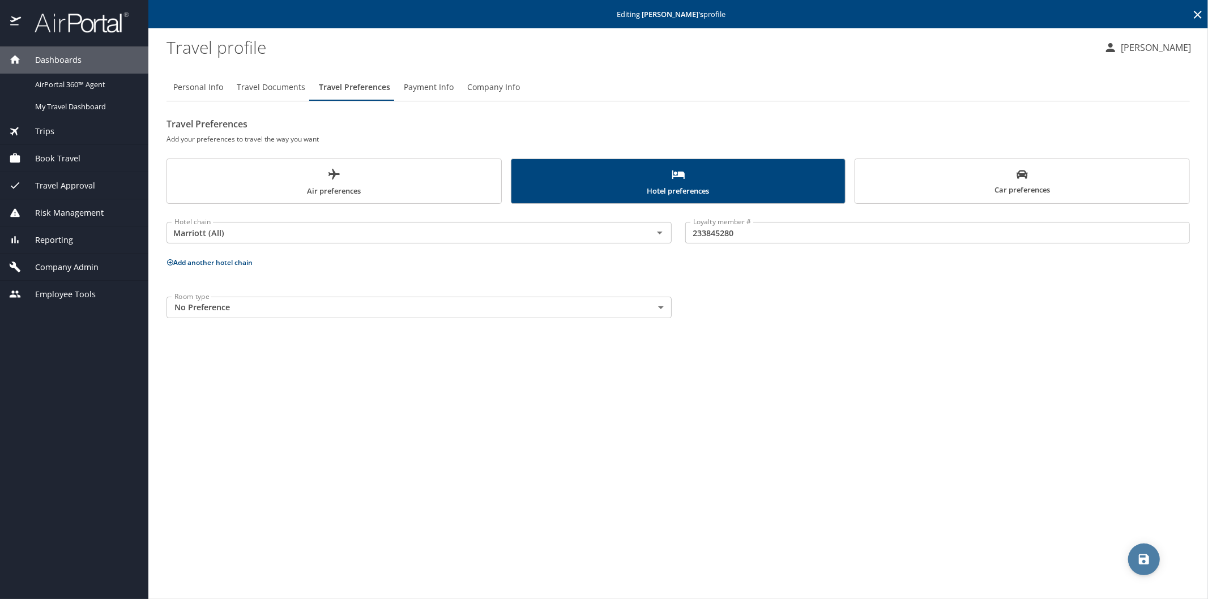
click at [1148, 557] on icon "save" at bounding box center [1144, 560] width 10 height 10
click at [1194, 15] on icon at bounding box center [1198, 15] width 14 height 14
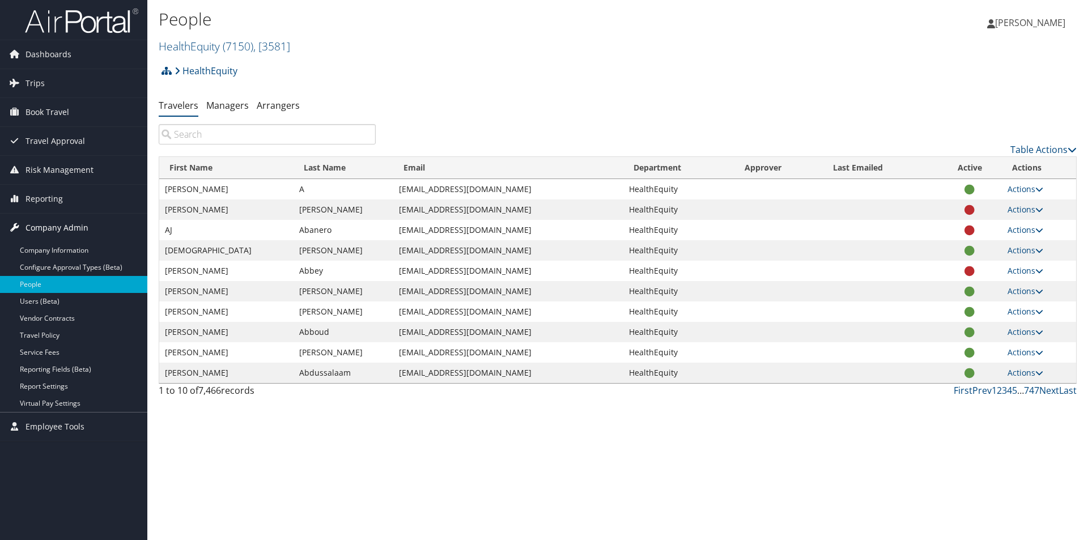
click at [69, 224] on span "Company Admin" at bounding box center [56, 228] width 63 height 28
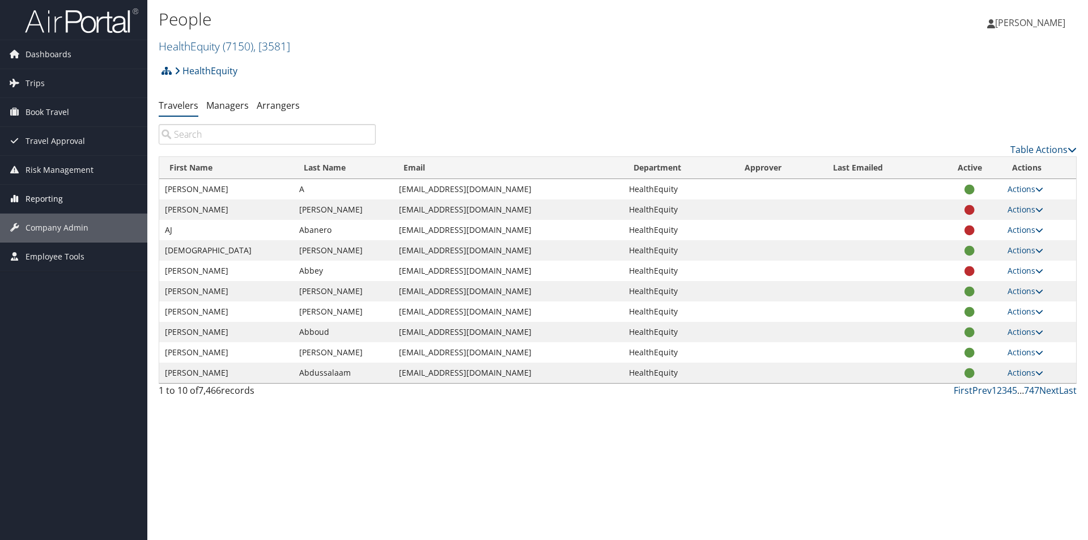
click at [57, 198] on span "Reporting" at bounding box center [43, 199] width 37 height 28
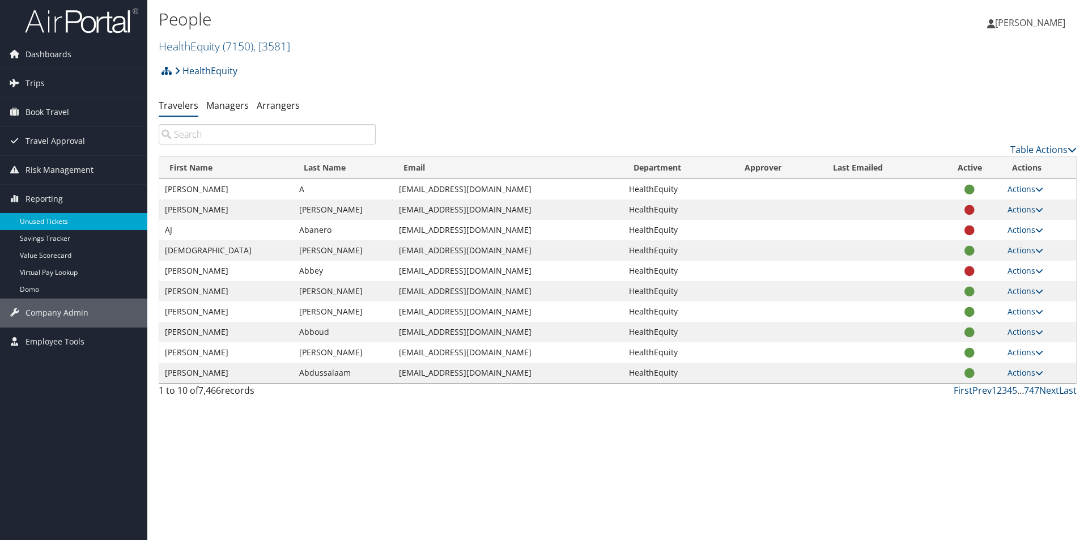
click at [58, 216] on link "Unused Tickets" at bounding box center [73, 221] width 147 height 17
